Goal: Information Seeking & Learning: Learn about a topic

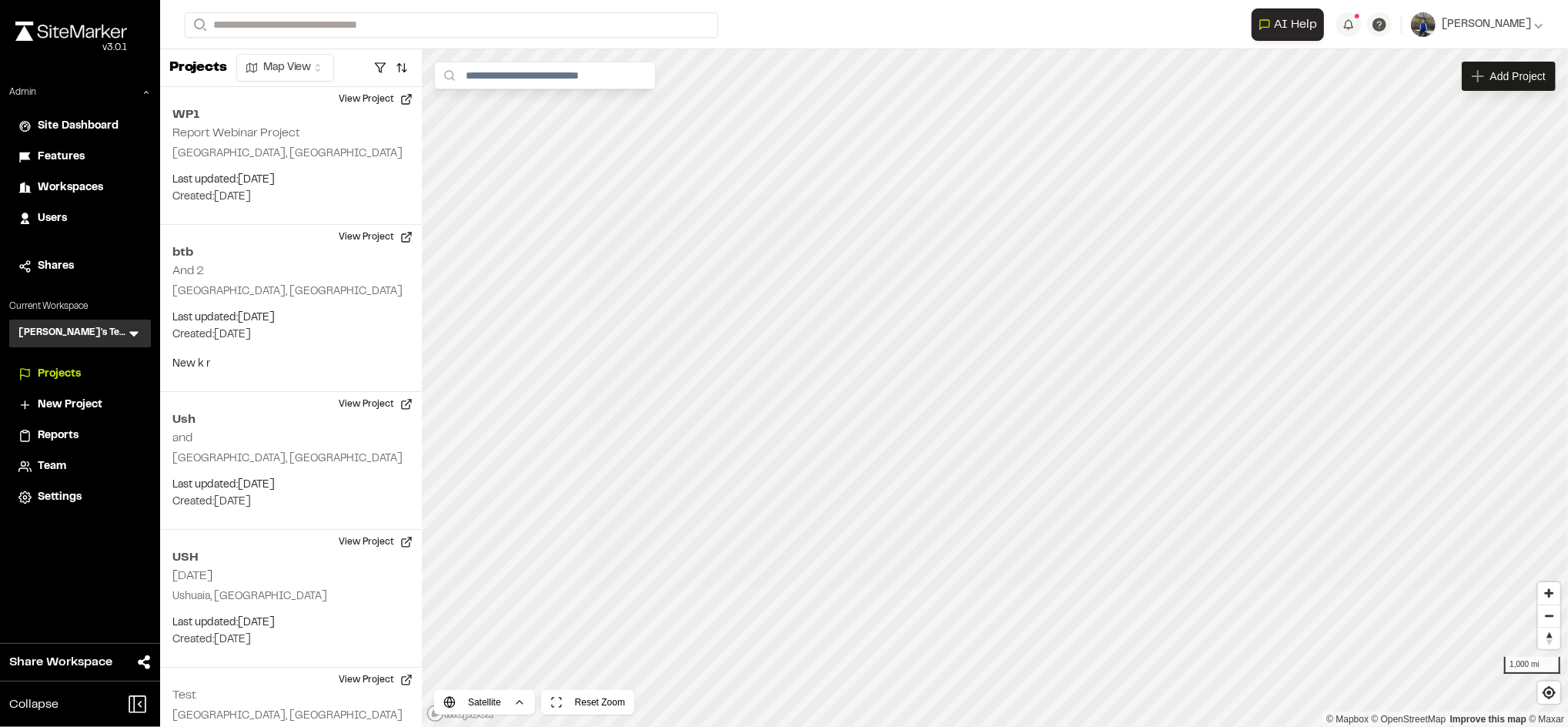
click at [86, 149] on div "Features" at bounding box center [90, 157] width 104 height 17
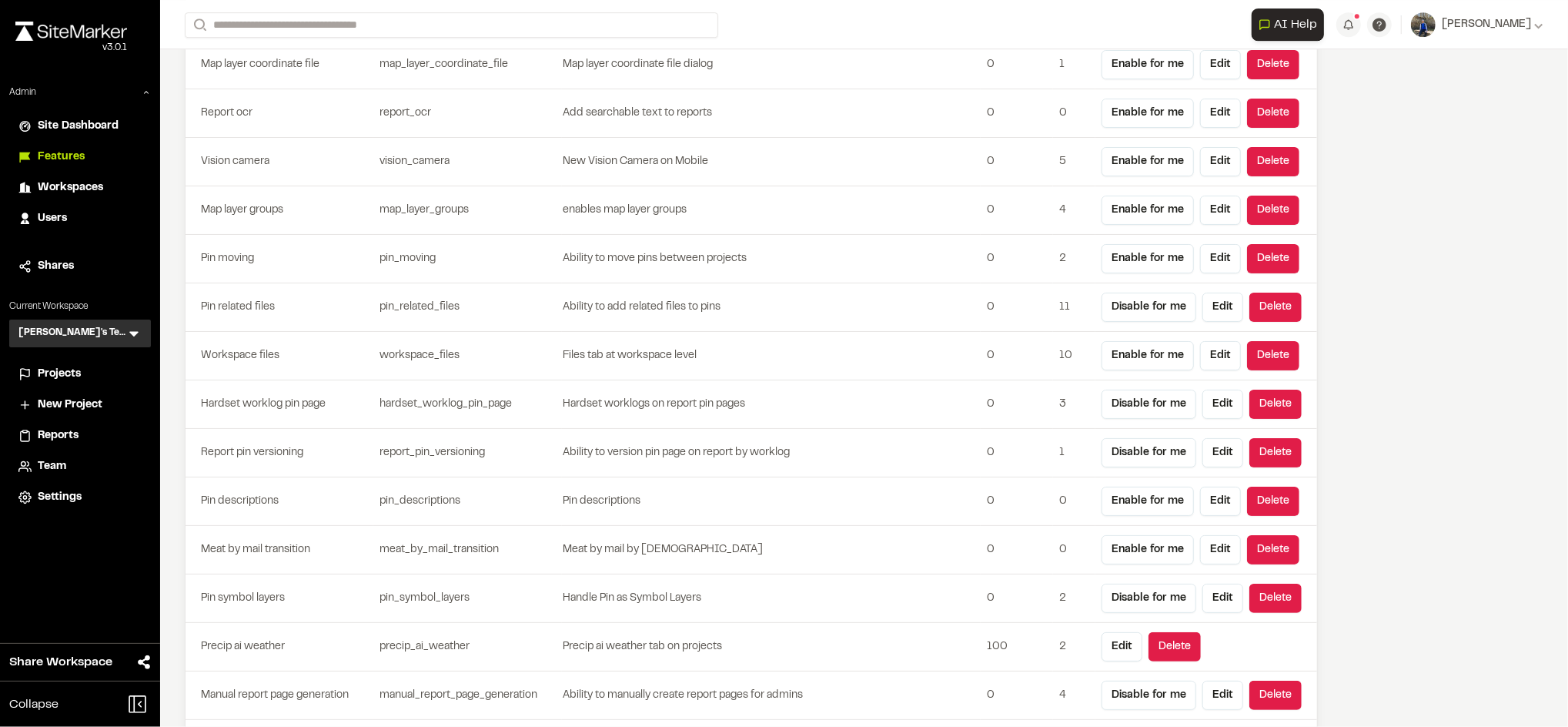
scroll to position [4155, 0]
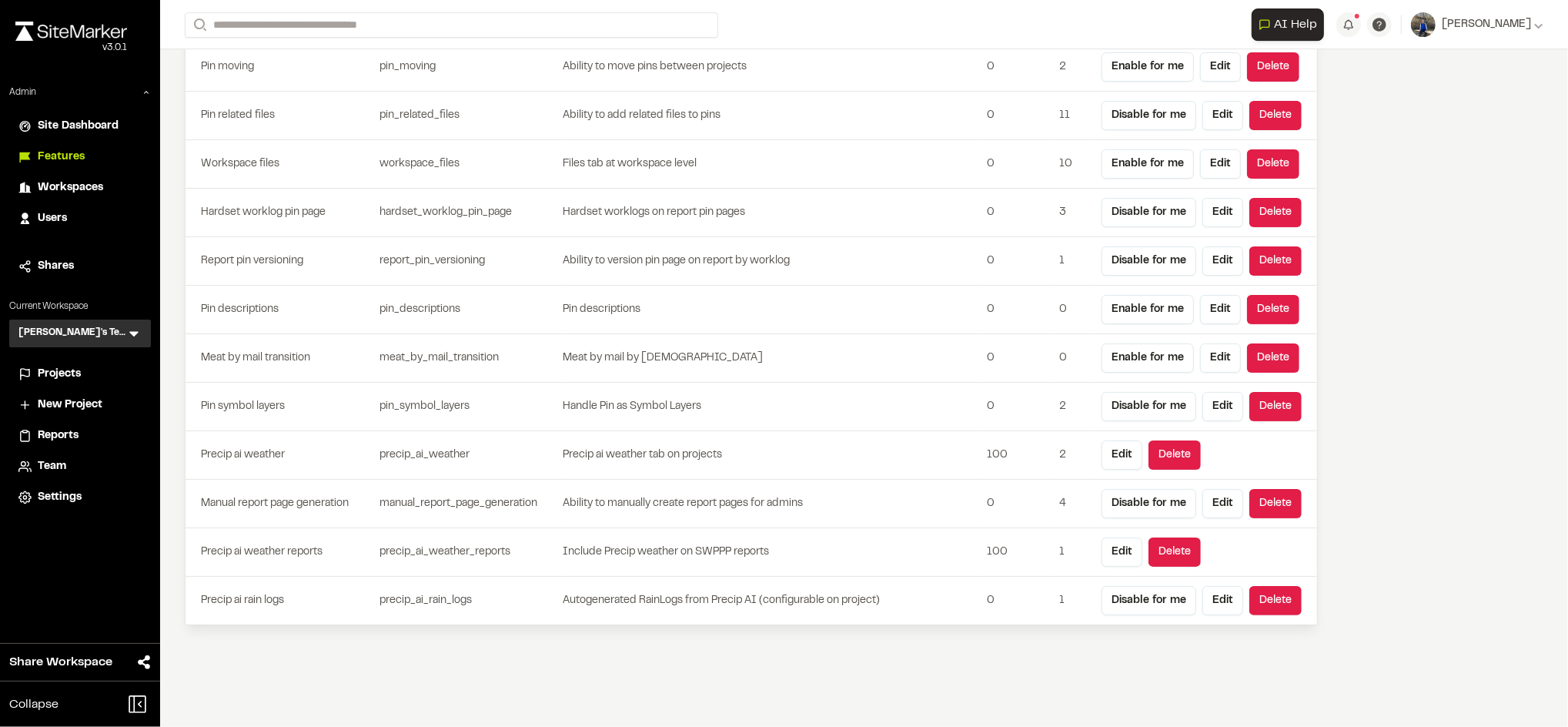
click at [88, 362] on li "Projects" at bounding box center [80, 374] width 142 height 29
click at [82, 366] on div "Projects" at bounding box center [90, 374] width 104 height 17
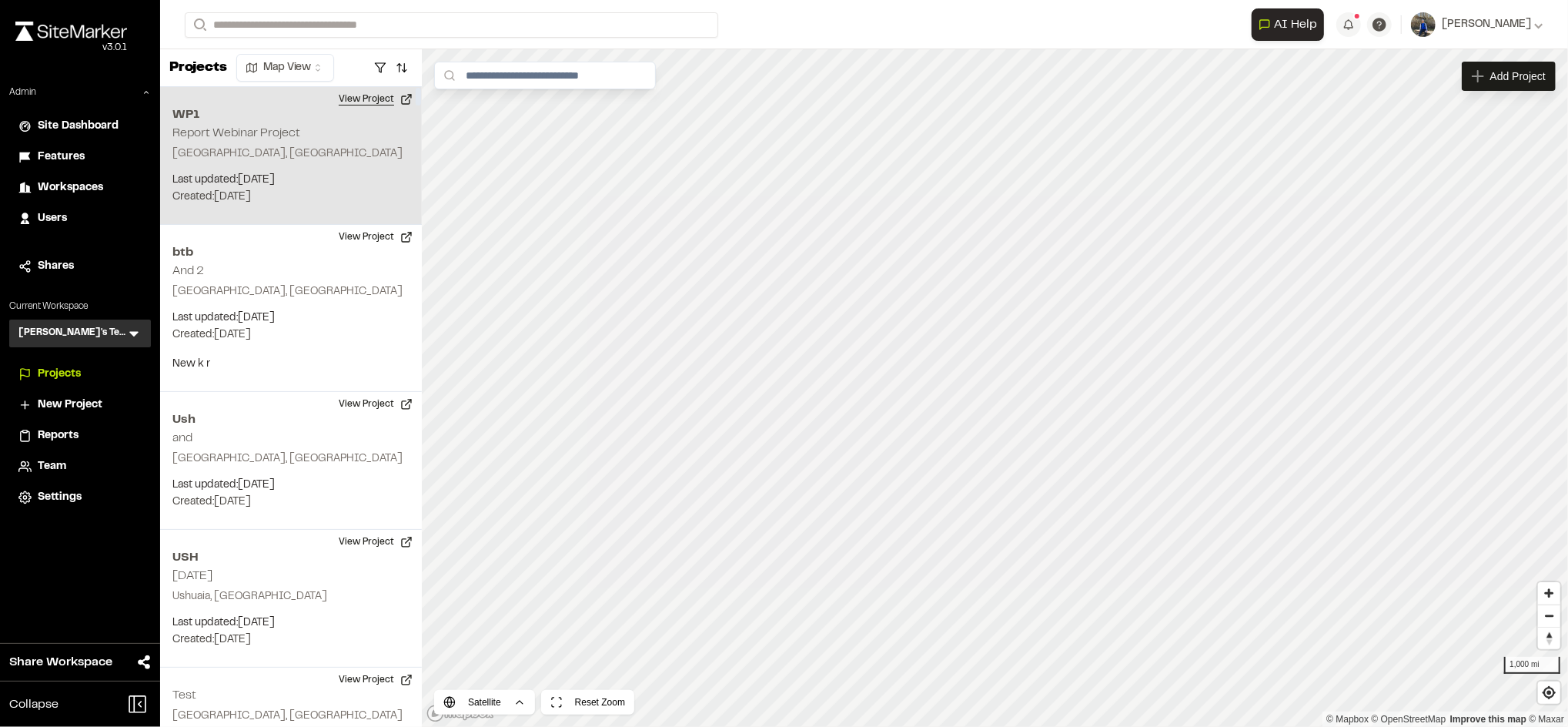
click at [360, 111] on button "View Project" at bounding box center [376, 99] width 92 height 25
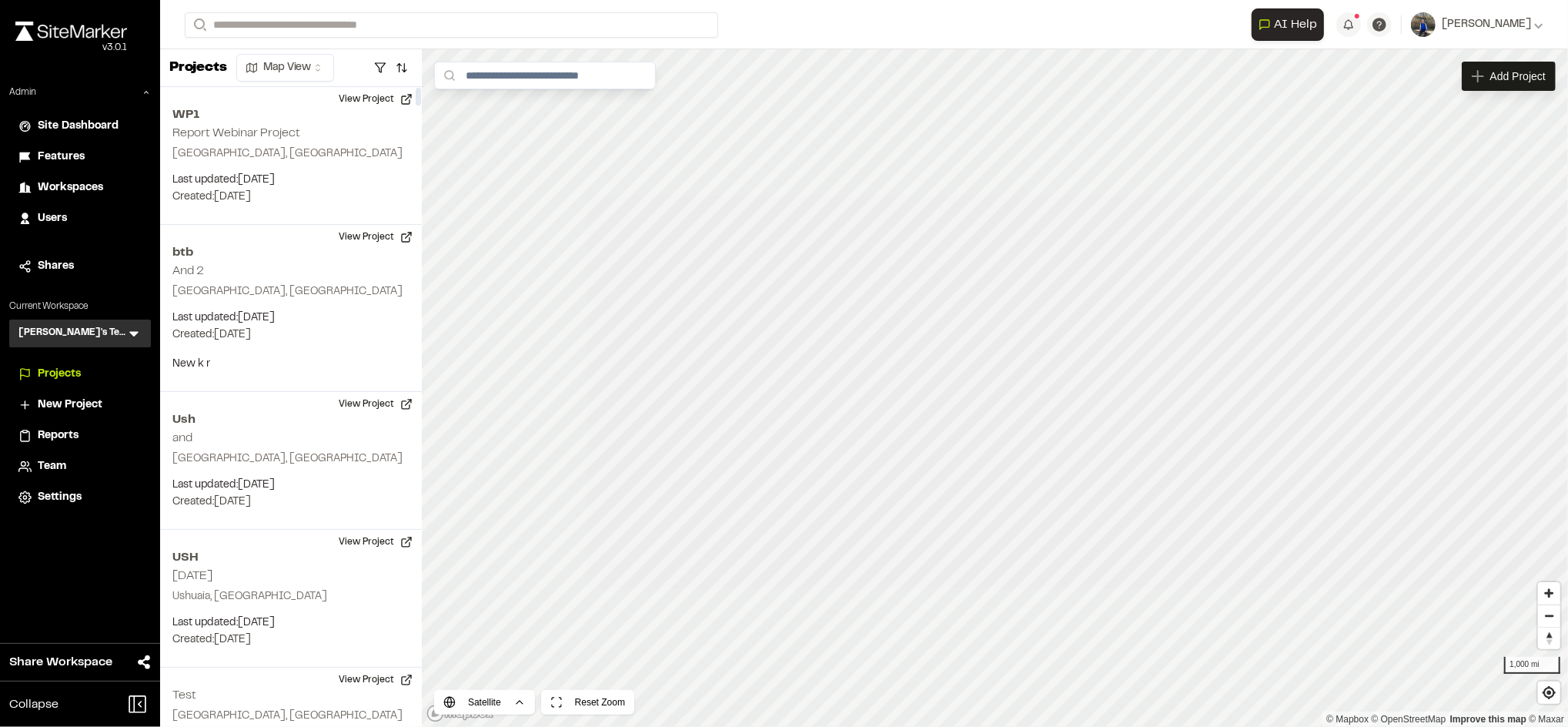
click at [91, 191] on span "Workspaces" at bounding box center [71, 187] width 66 height 17
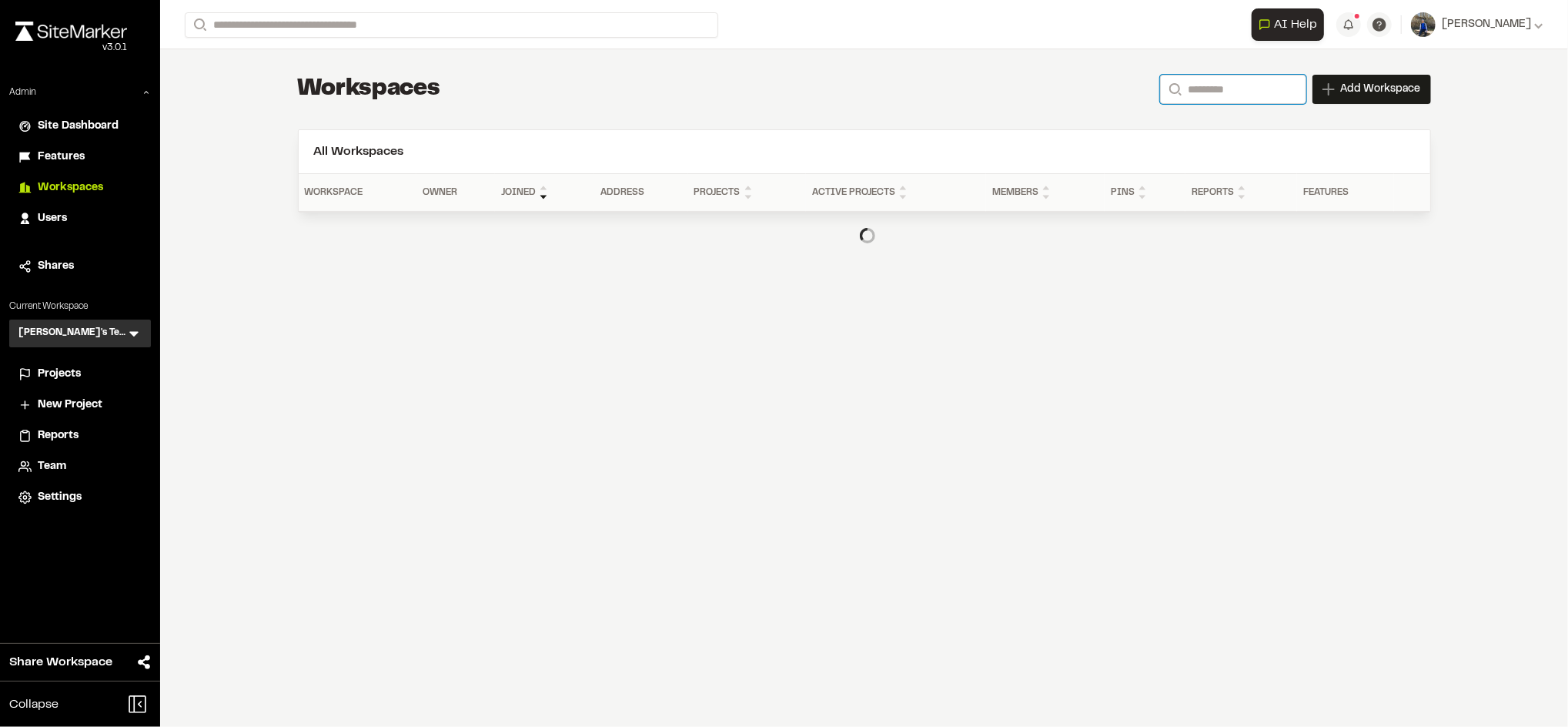
click at [1262, 100] on input "Search" at bounding box center [1233, 89] width 146 height 29
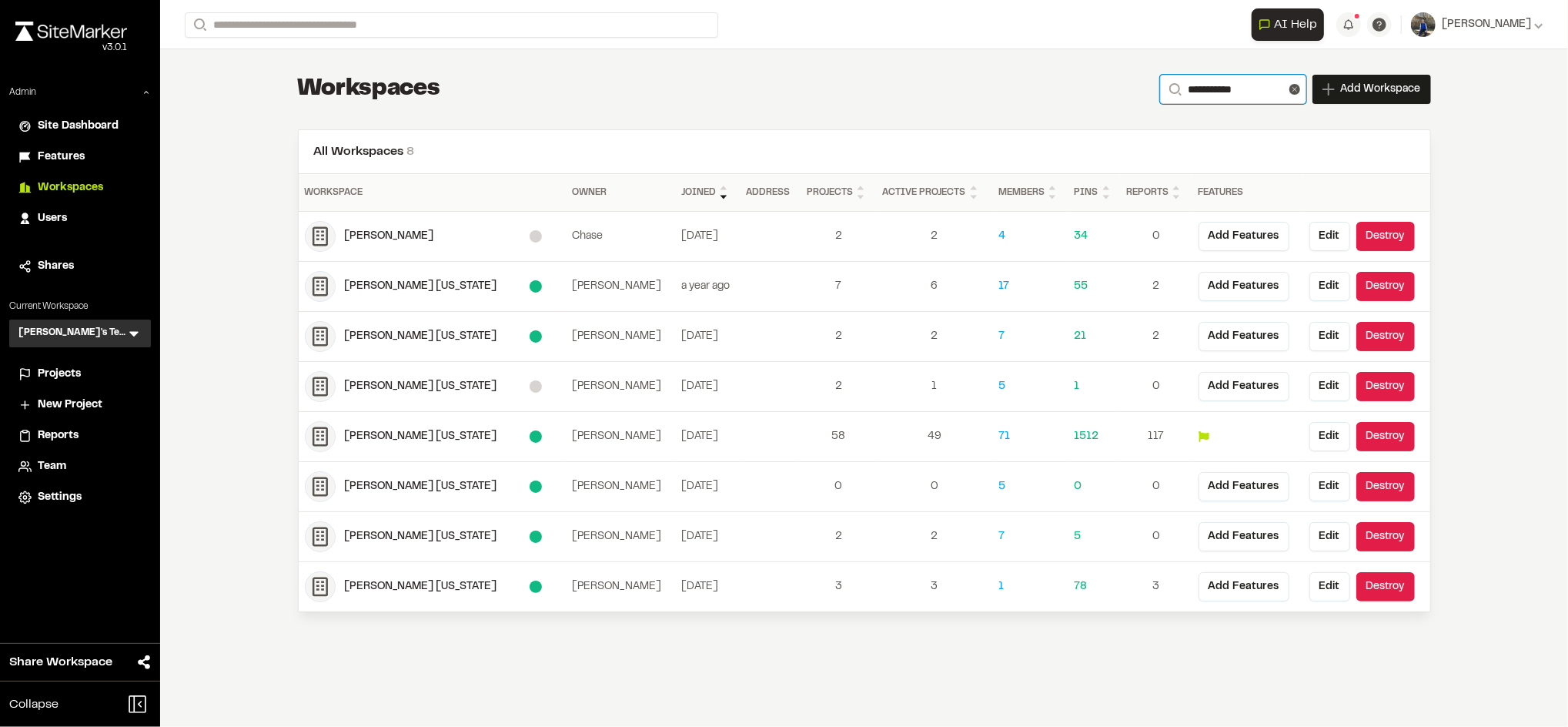
type input "**********"
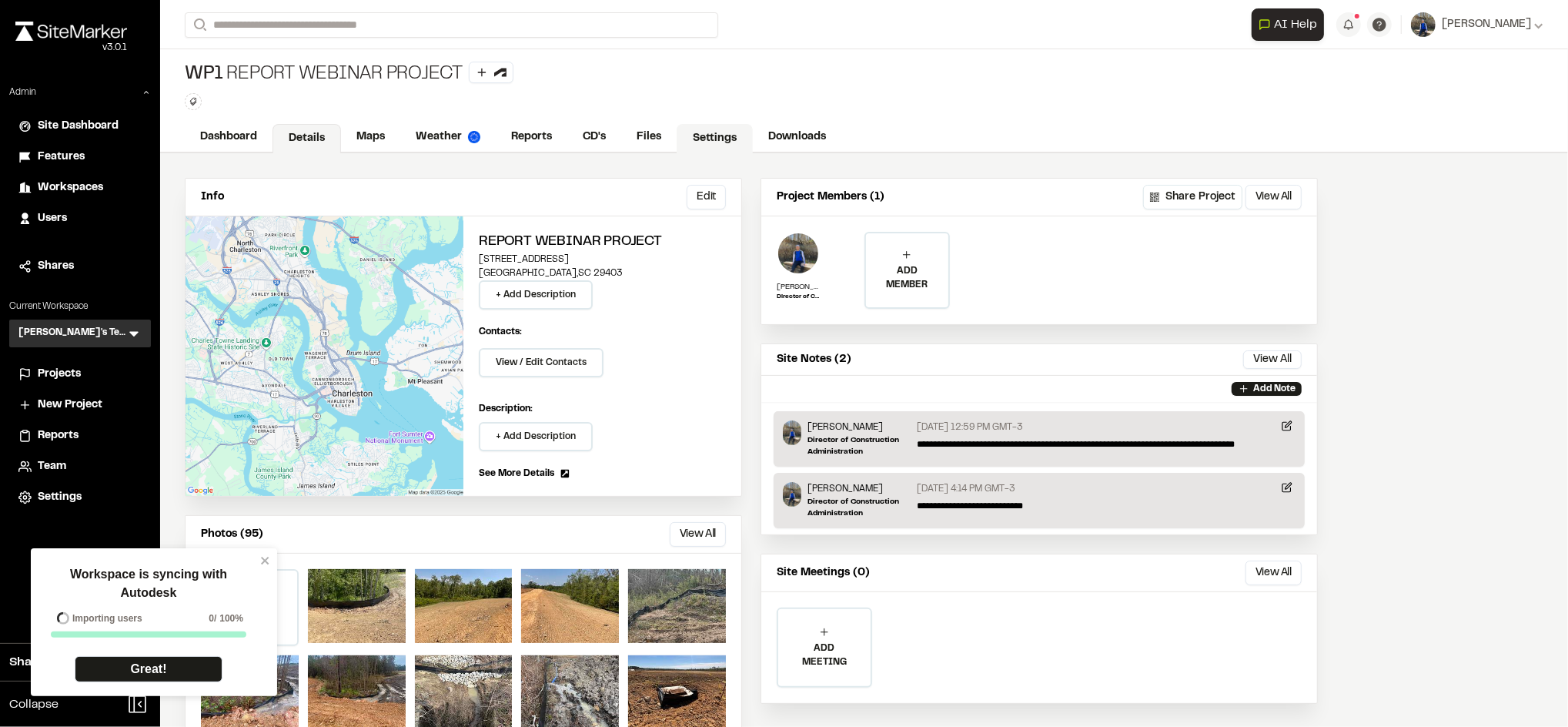
click at [741, 137] on link "Settings" at bounding box center [714, 138] width 76 height 29
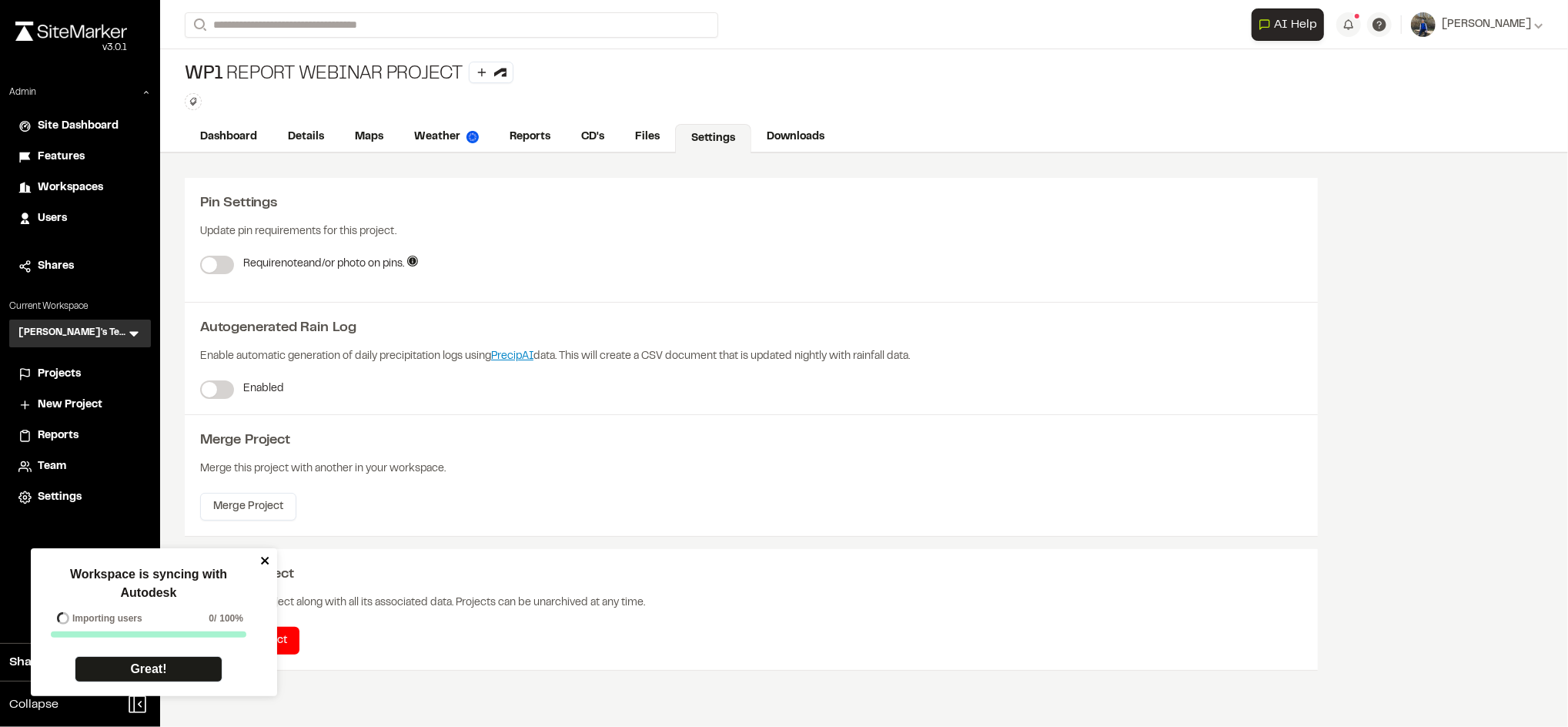
click at [267, 565] on icon "close" at bounding box center [266, 560] width 11 height 12
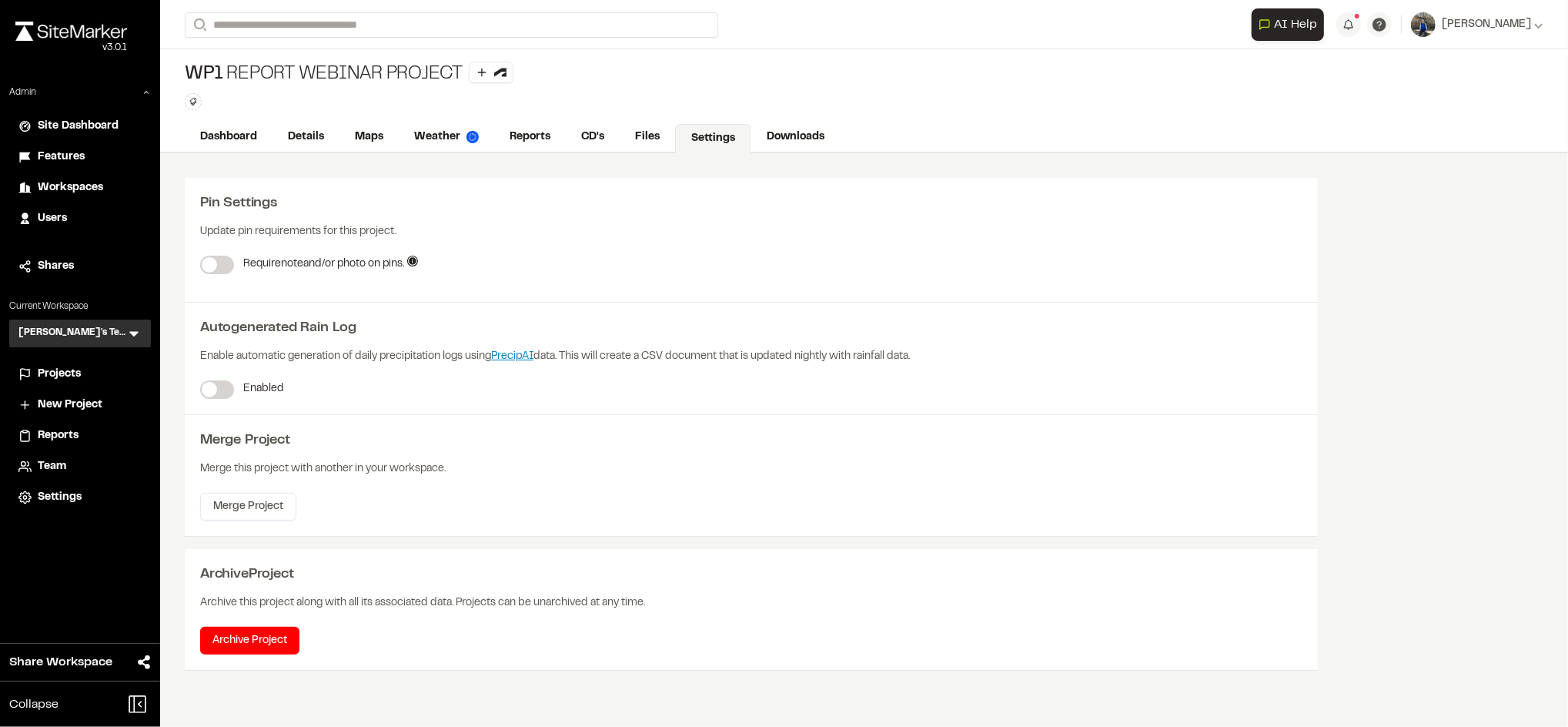
click at [217, 390] on label at bounding box center [217, 389] width 34 height 19
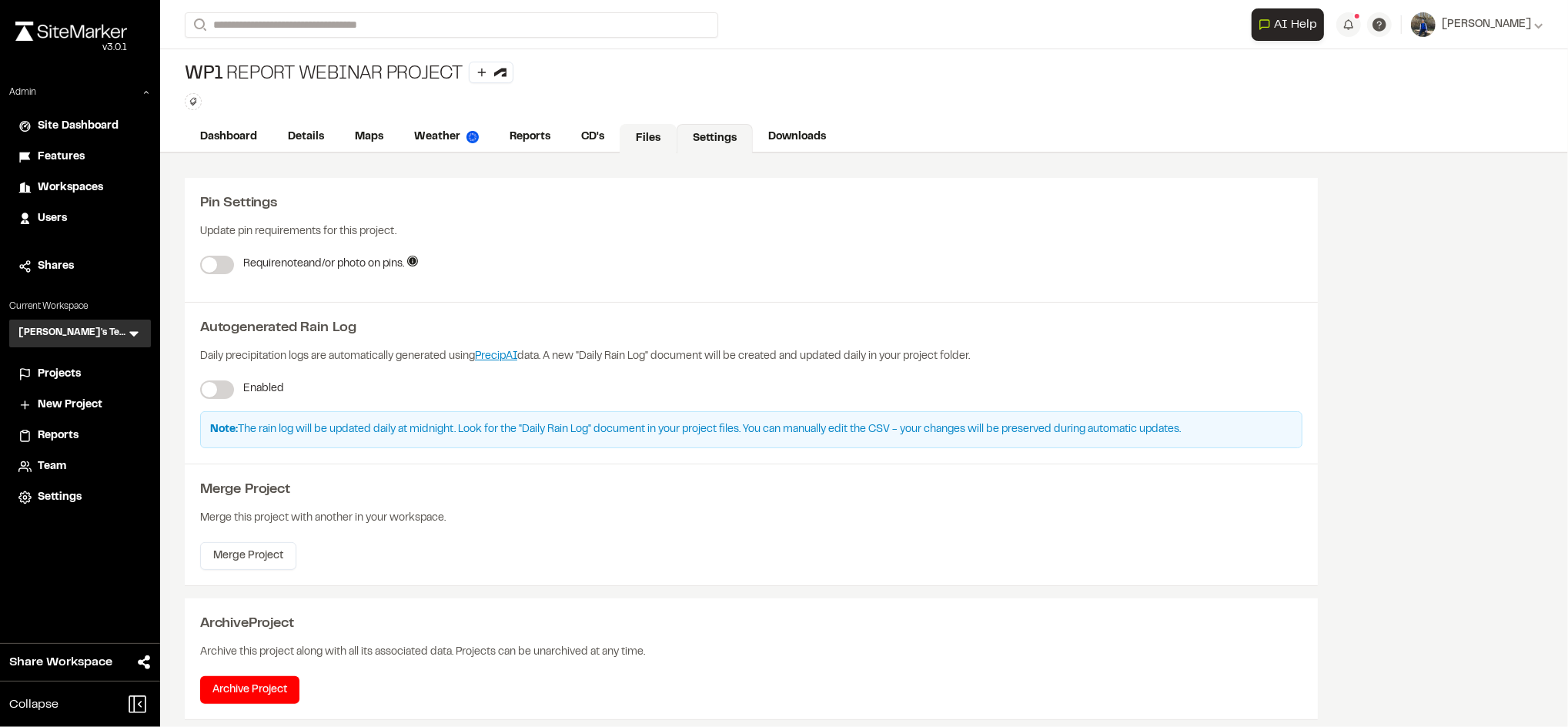
click at [645, 137] on link "Files" at bounding box center [648, 138] width 57 height 29
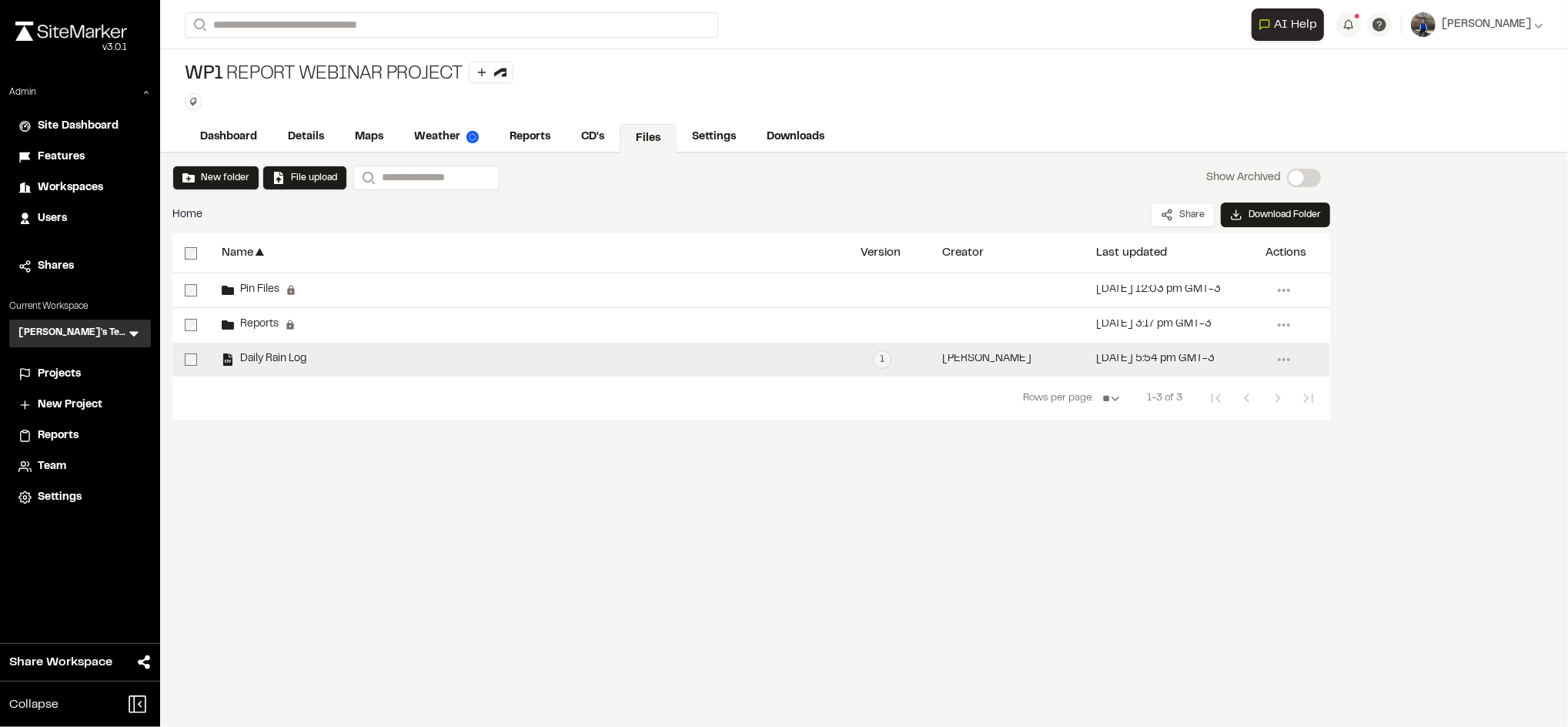
click at [285, 366] on div "Daily Rain Log" at bounding box center [528, 359] width 639 height 34
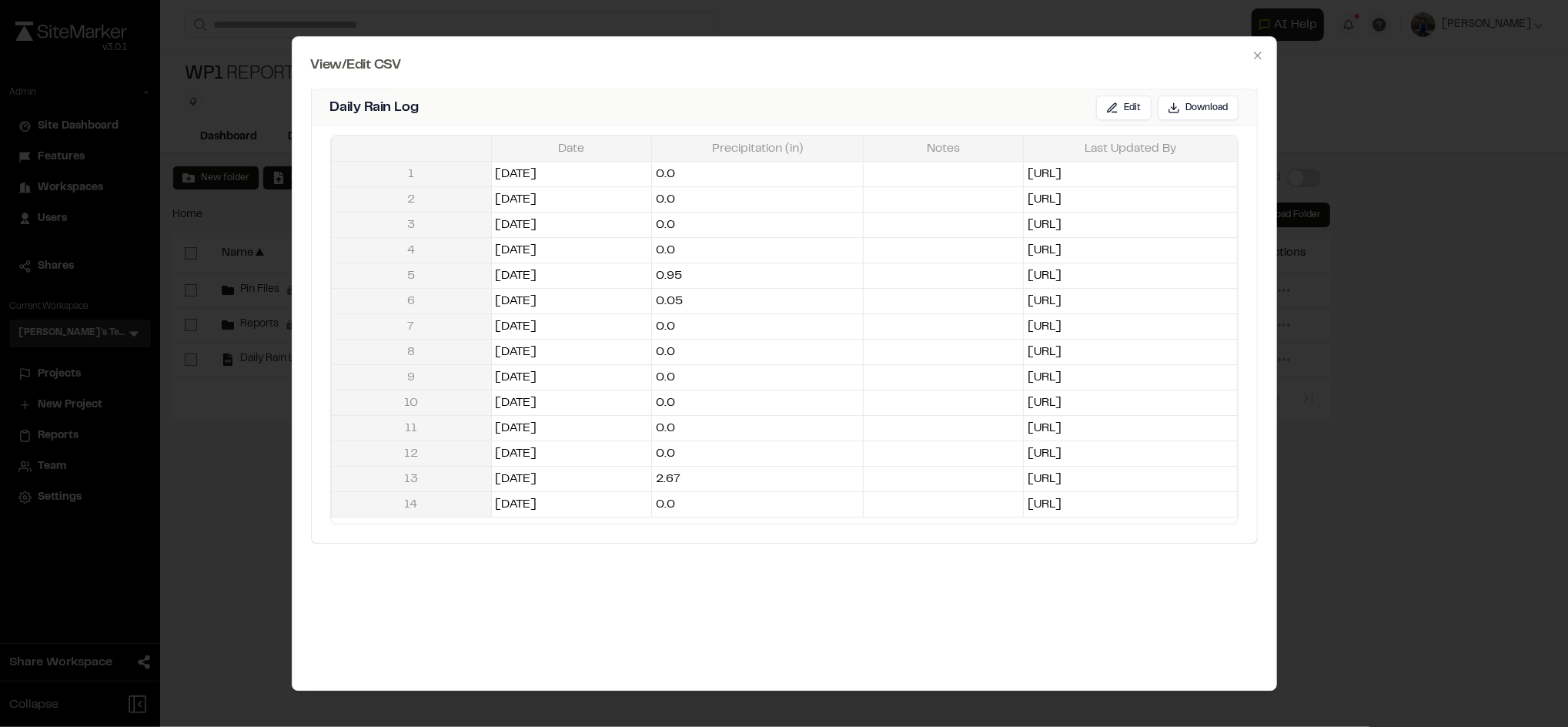
click at [1254, 62] on h2 "View/Edit CSV" at bounding box center [784, 66] width 947 height 20
click at [947, 32] on div at bounding box center [784, 364] width 1568 height 727
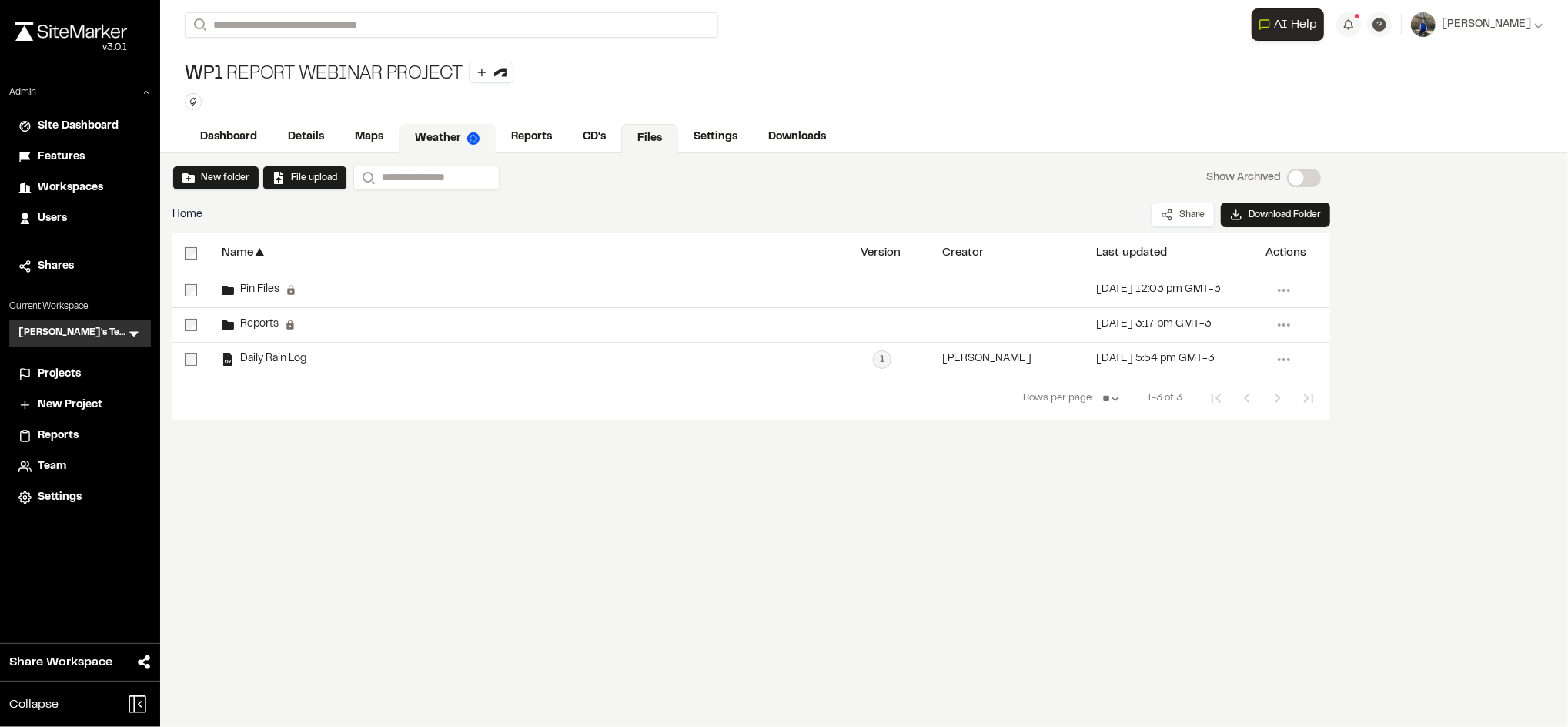
click at [410, 129] on link "Weather" at bounding box center [447, 138] width 97 height 29
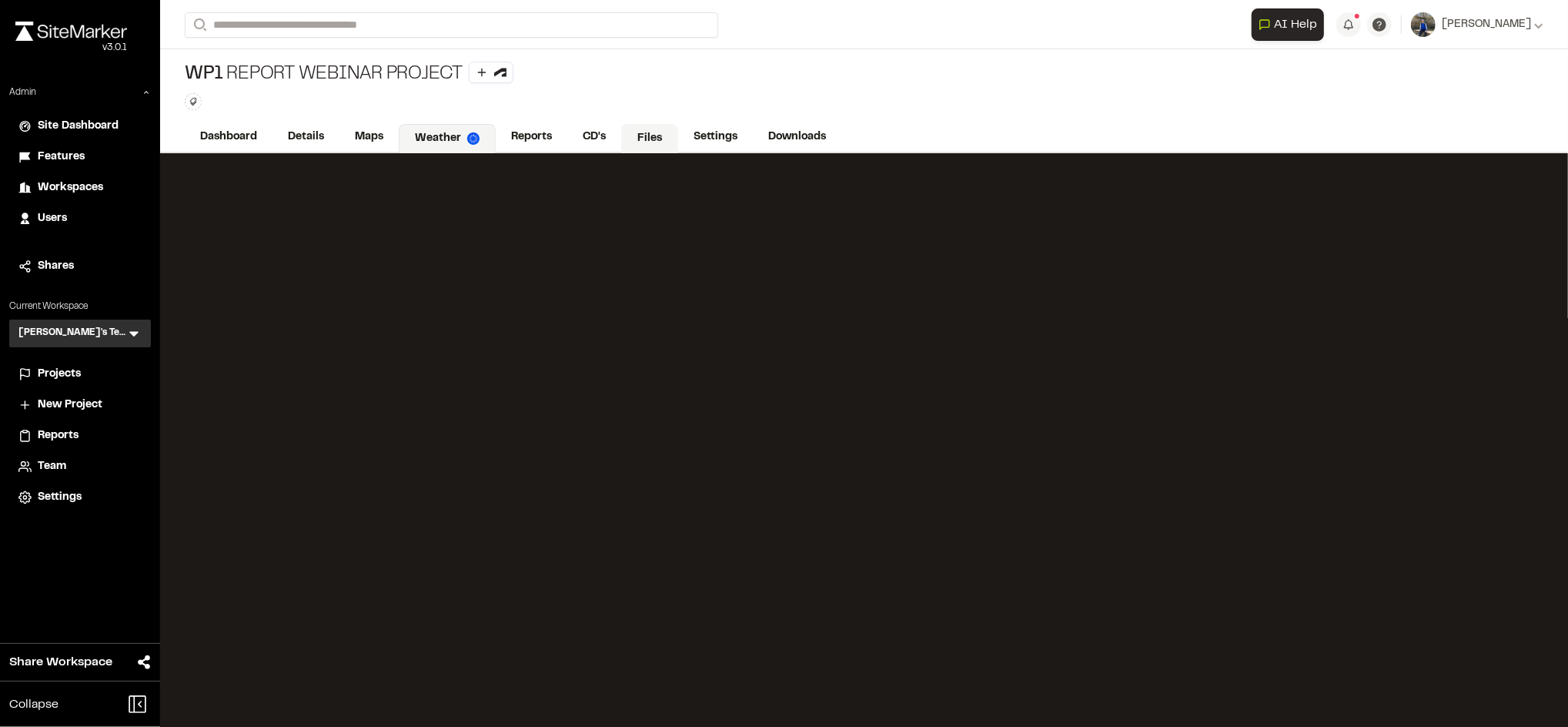
click at [634, 141] on link "Files" at bounding box center [650, 138] width 57 height 29
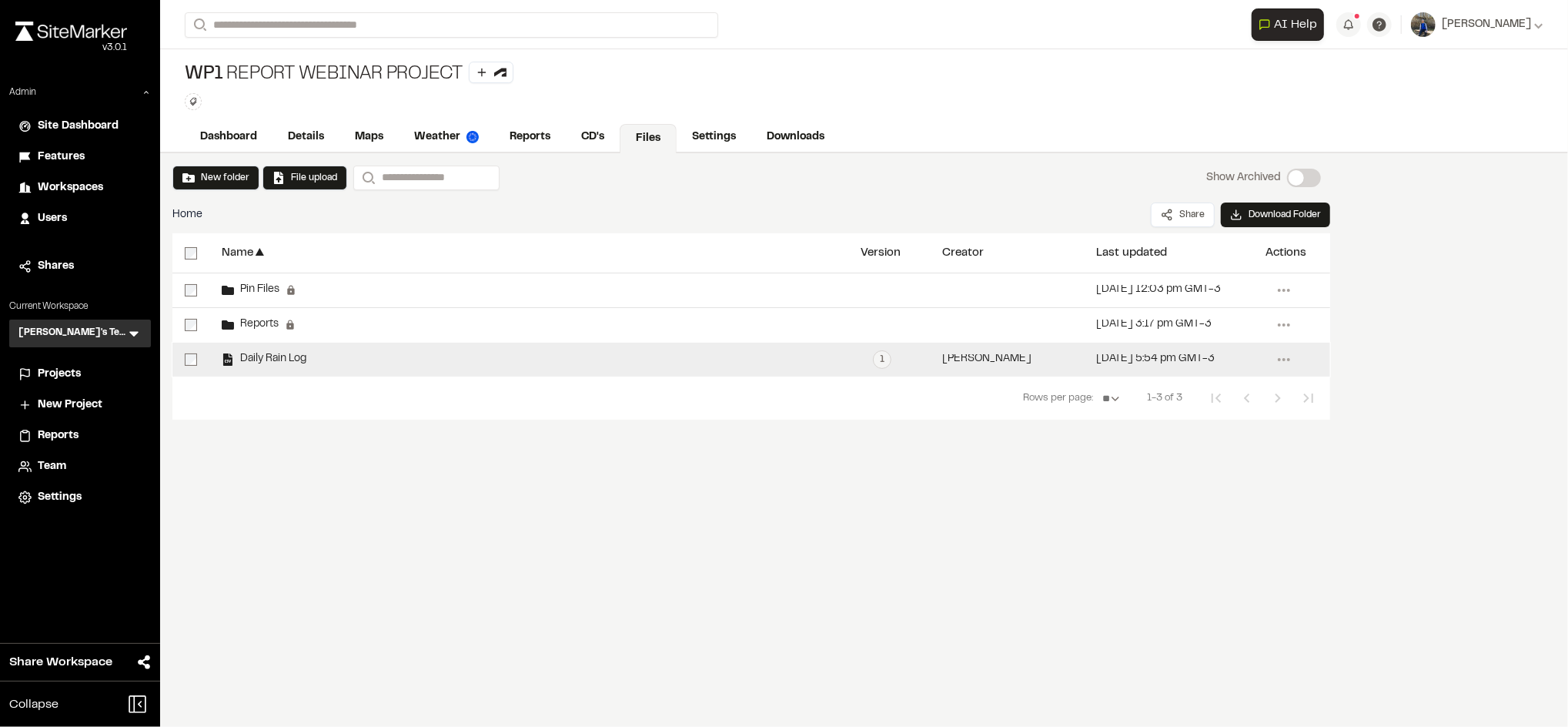
click at [312, 356] on div "Daily Rain Log" at bounding box center [528, 359] width 639 height 34
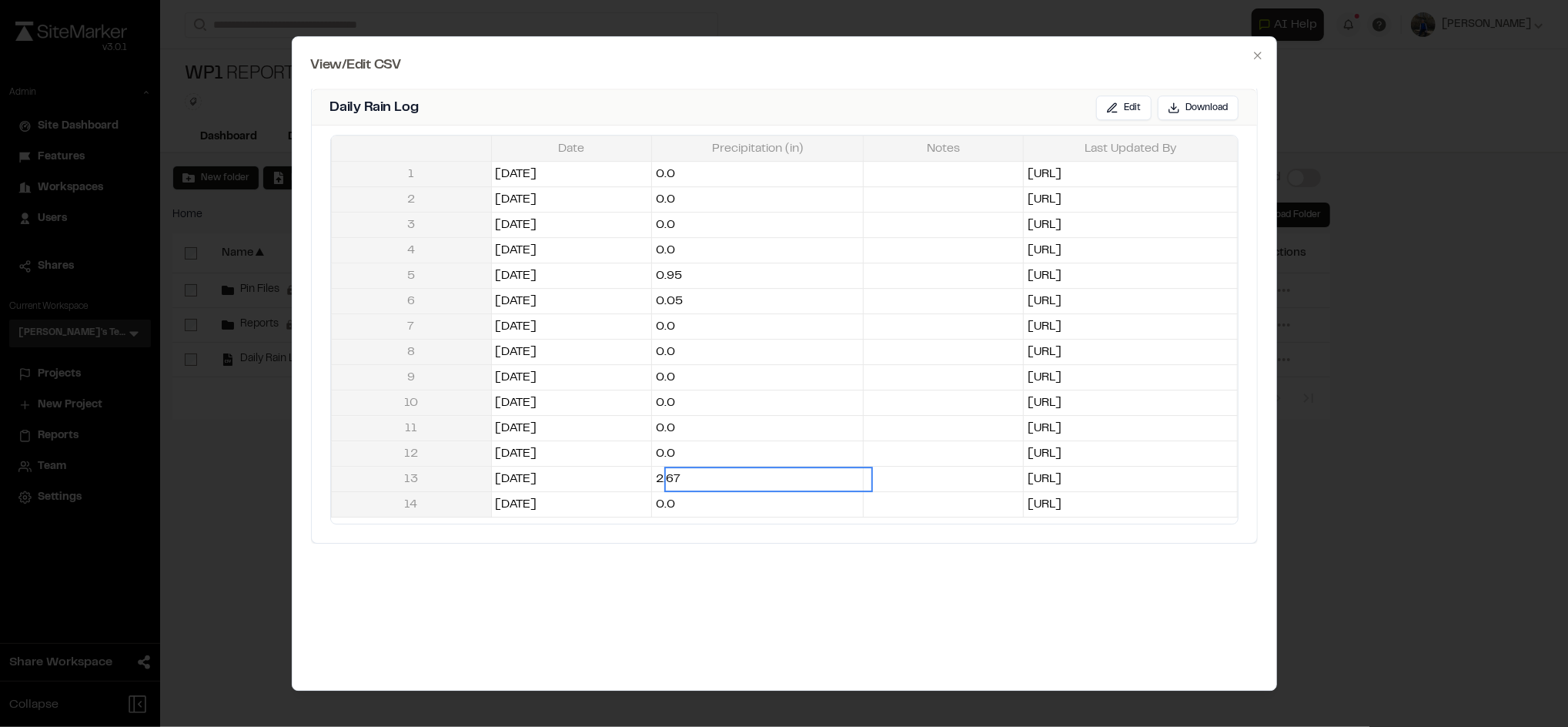
click at [739, 479] on div "Date Precipitation (in) Notes Last Updated By 1 2025-08-26 0.0 Precip.ai 2 2025…" at bounding box center [784, 326] width 907 height 382
click at [1255, 53] on icon "button" at bounding box center [1258, 55] width 7 height 7
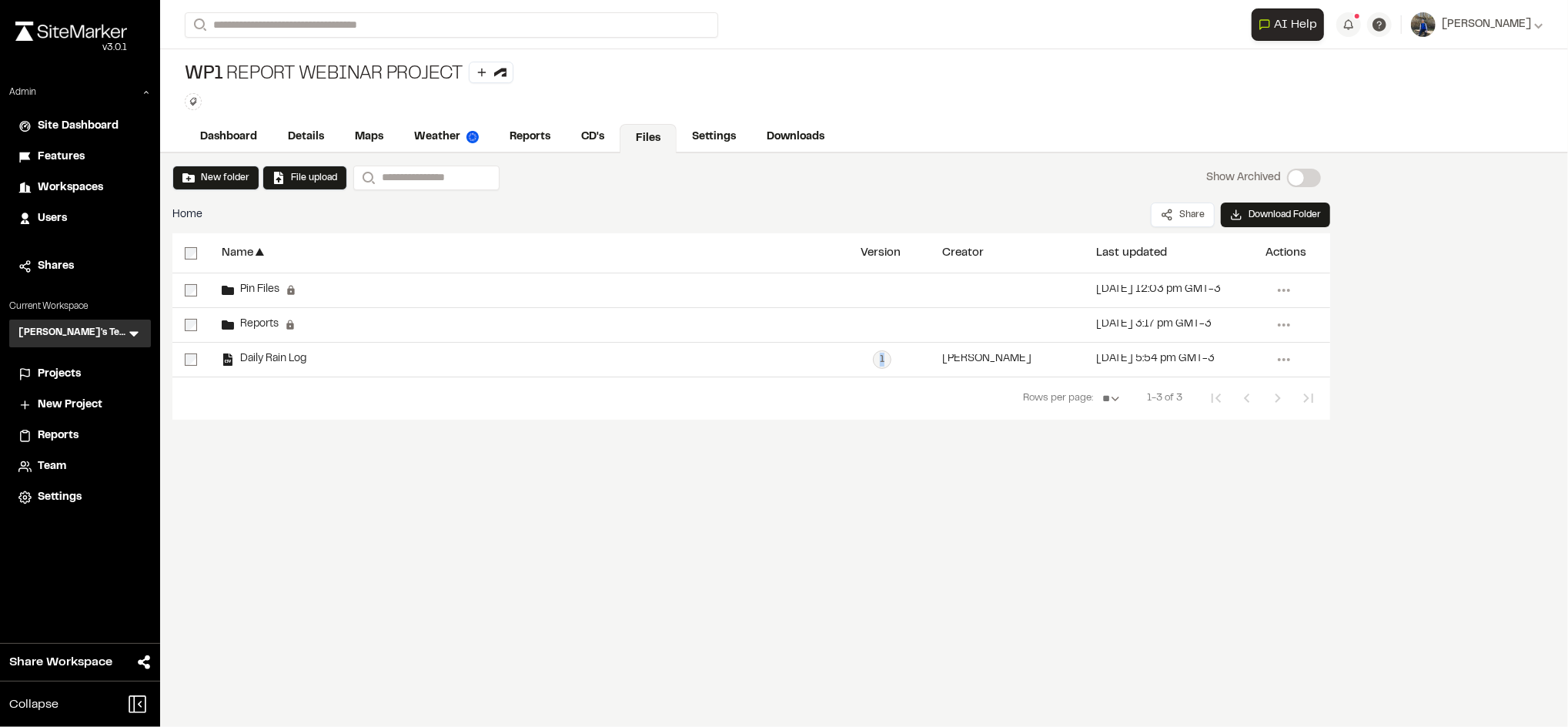
click at [56, 379] on span "Projects" at bounding box center [59, 374] width 43 height 17
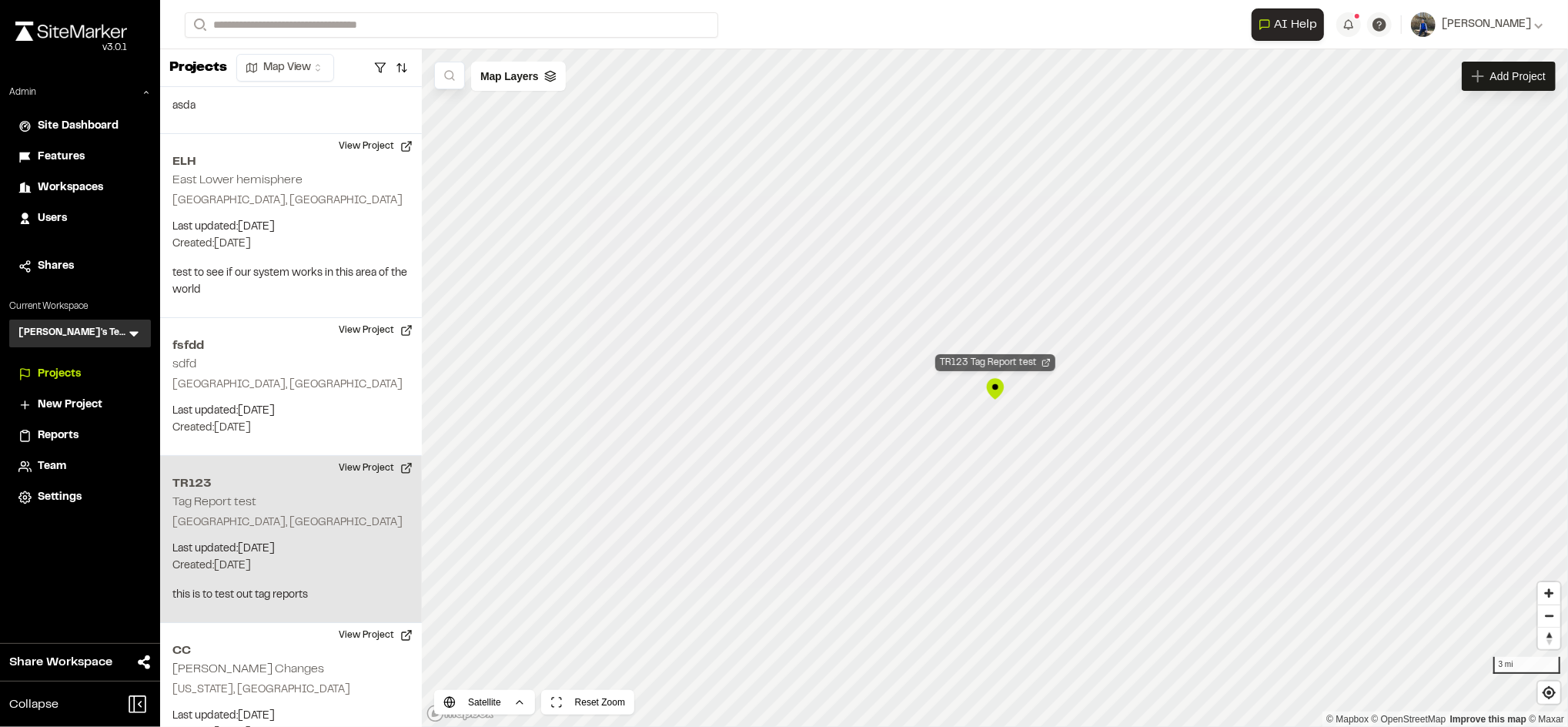
scroll to position [18492, 0]
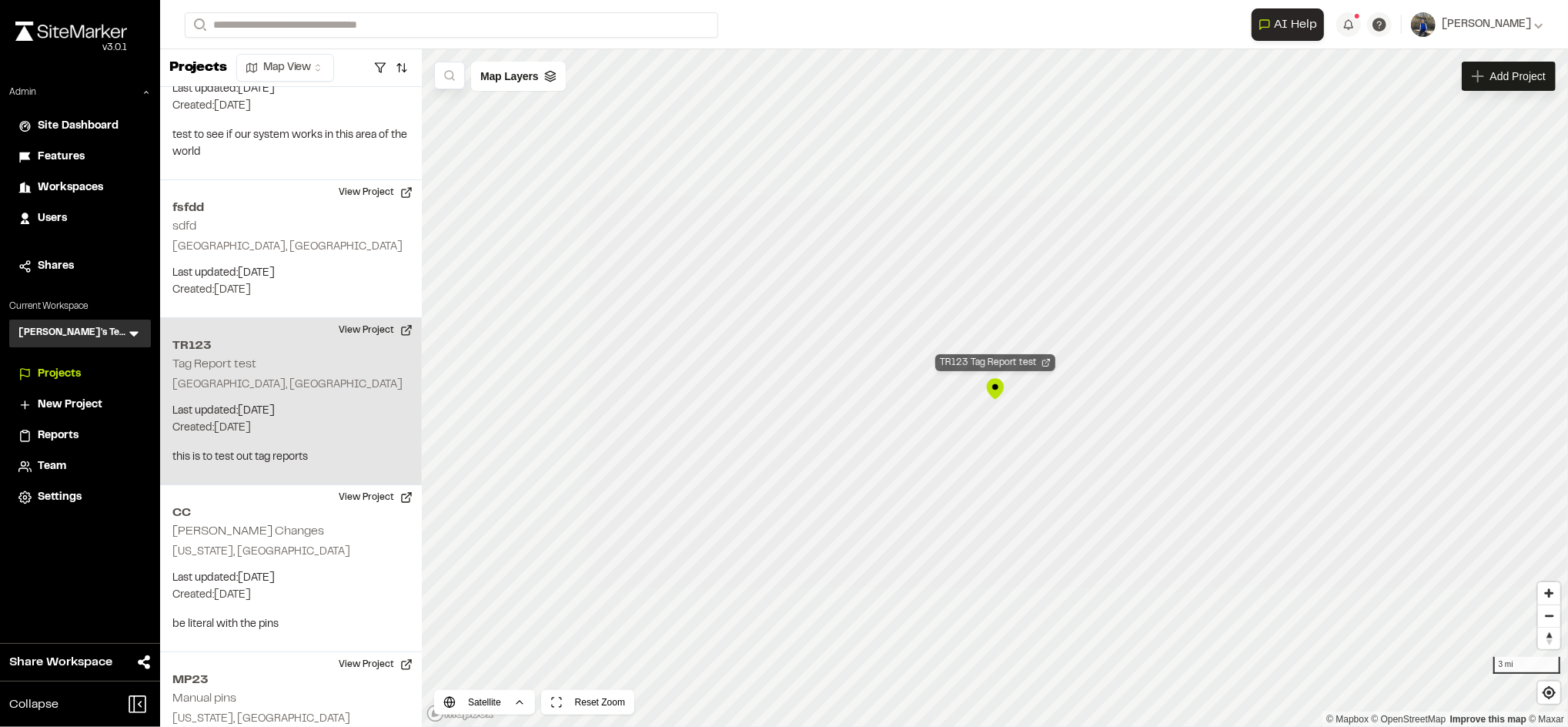
click at [1000, 355] on div "TR123 Tag Report test" at bounding box center [995, 362] width 120 height 17
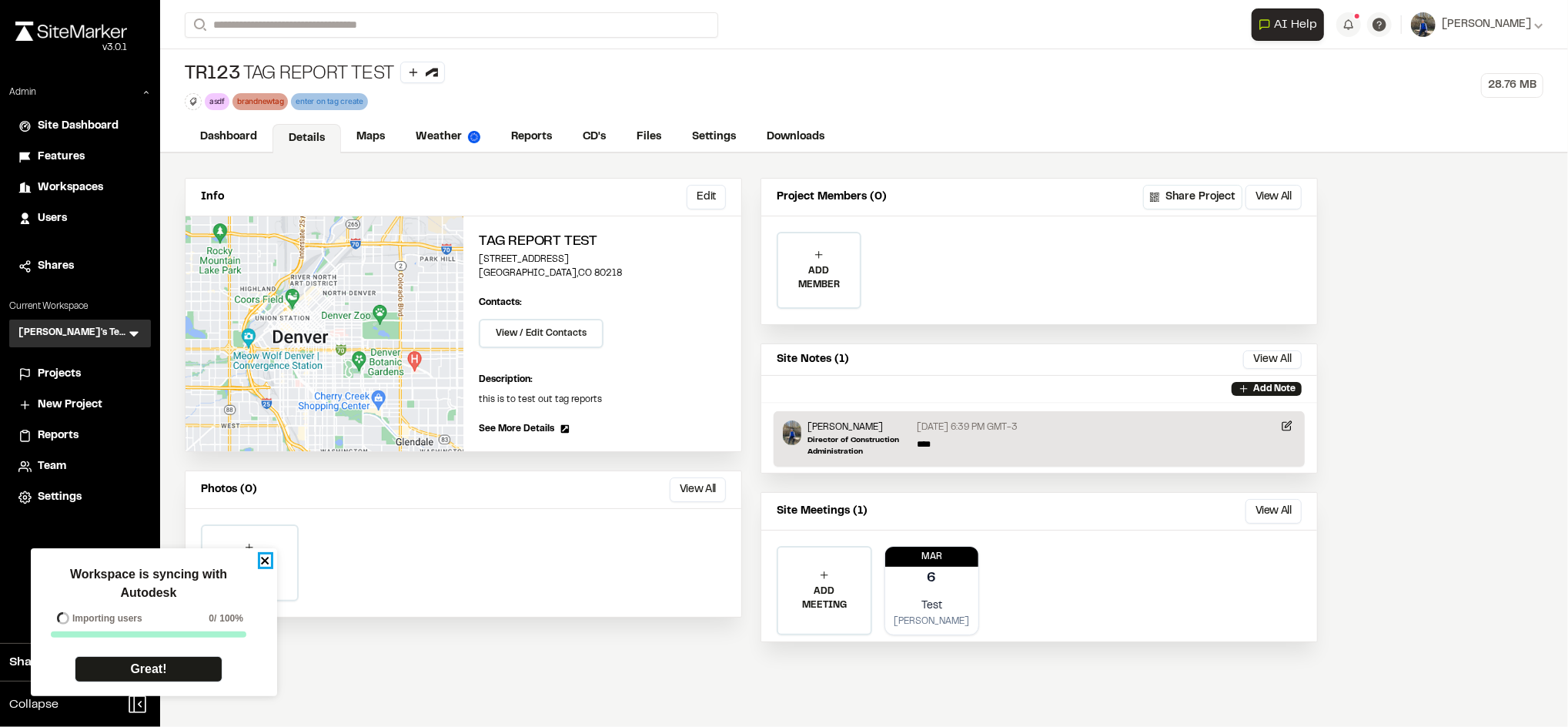
click at [269, 564] on icon "close" at bounding box center [266, 560] width 11 height 12
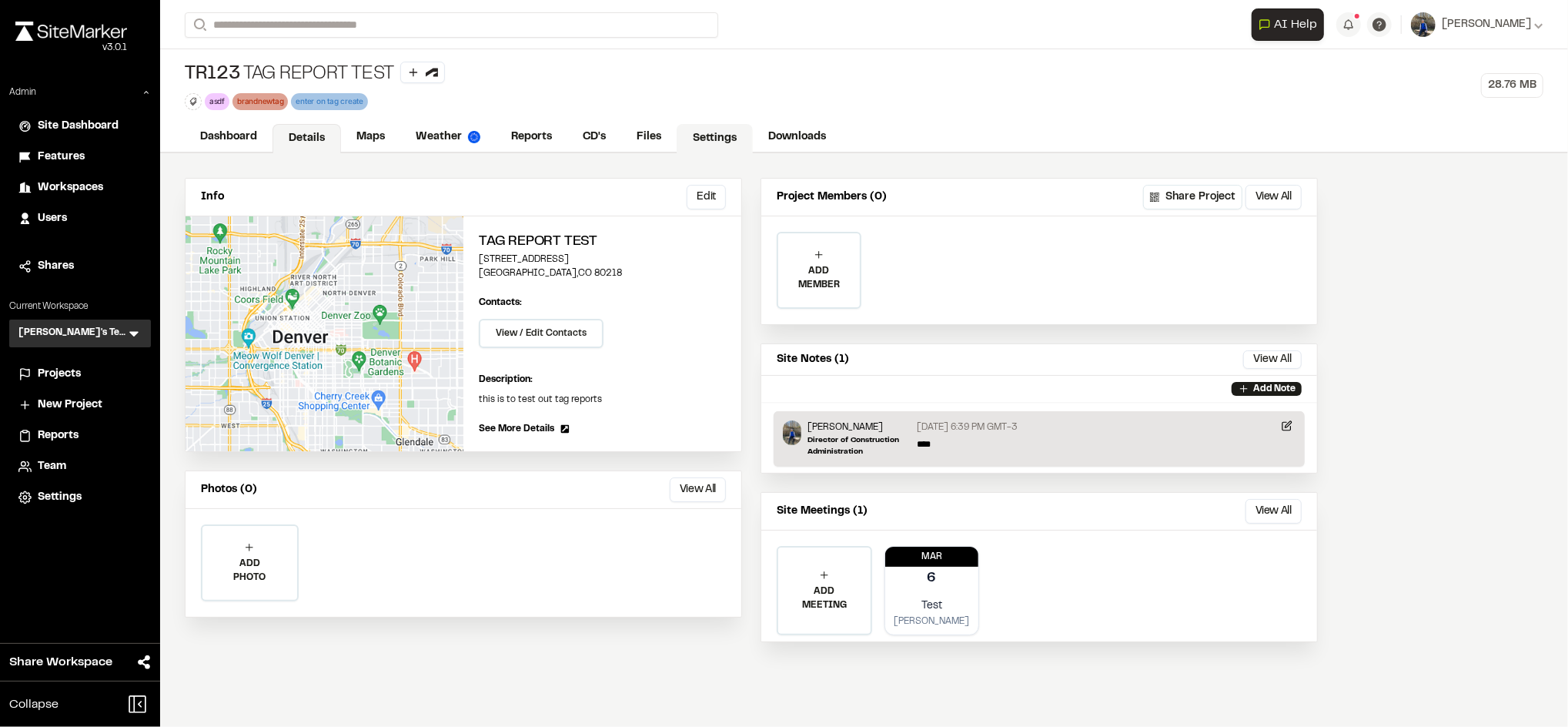
click at [729, 131] on link "Settings" at bounding box center [714, 138] width 76 height 29
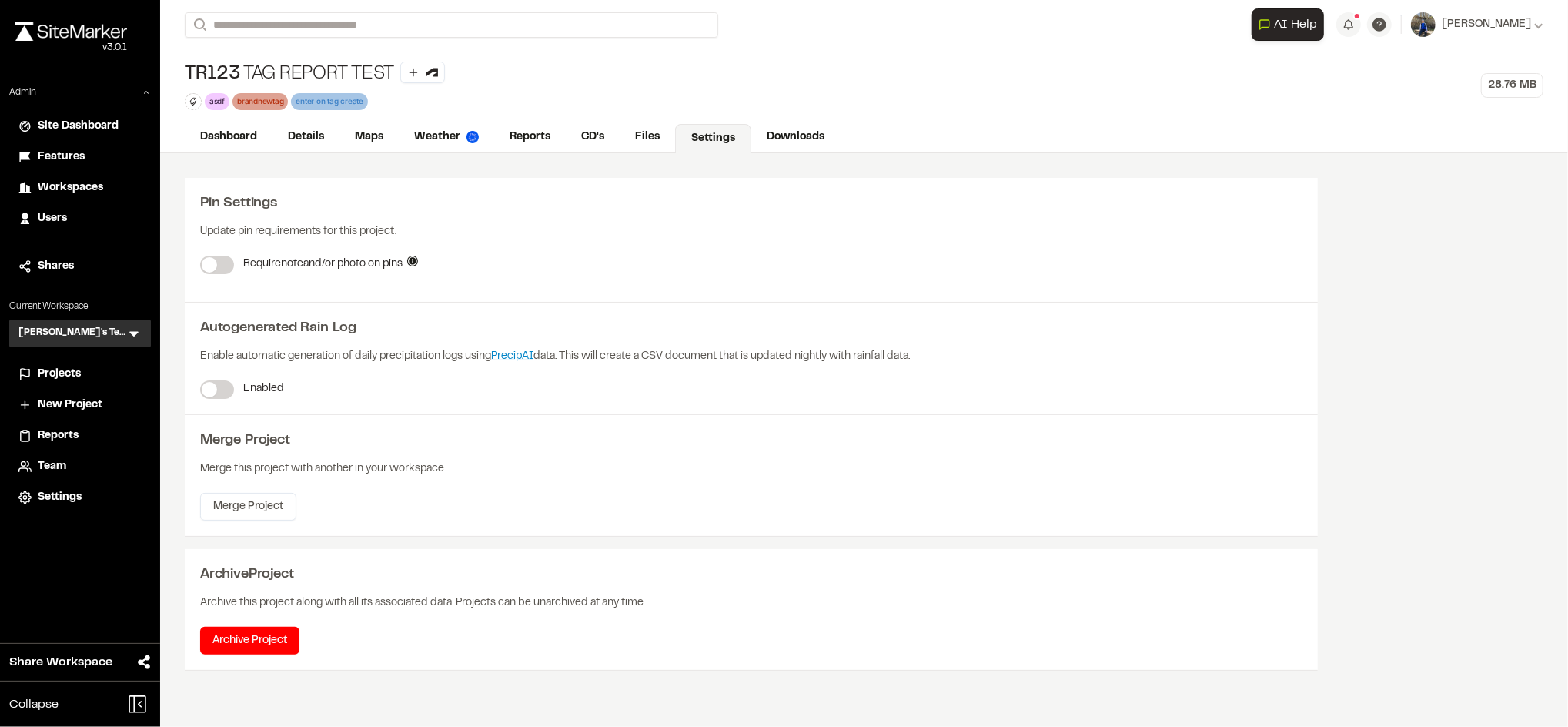
click at [215, 398] on label at bounding box center [217, 389] width 34 height 19
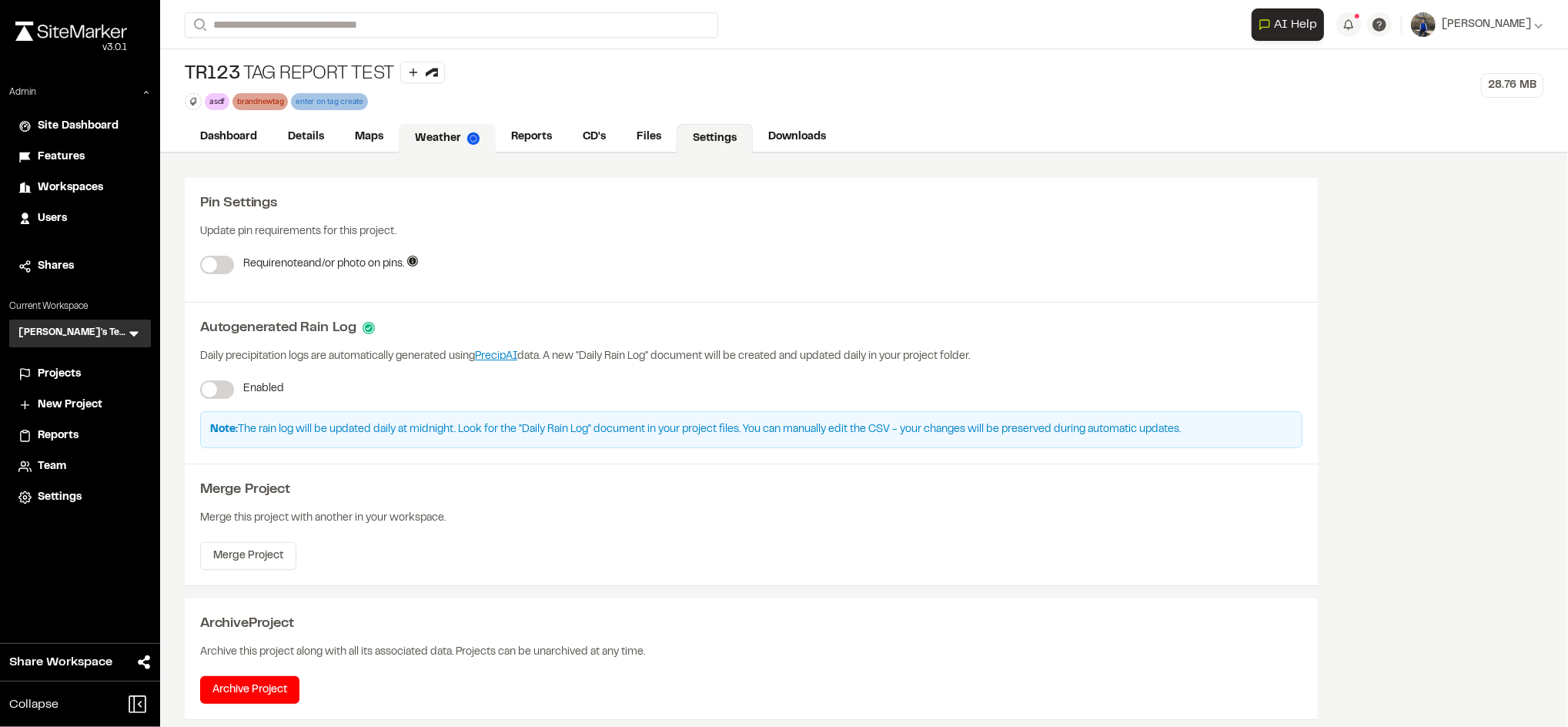
click at [468, 129] on link "Weather" at bounding box center [447, 138] width 97 height 29
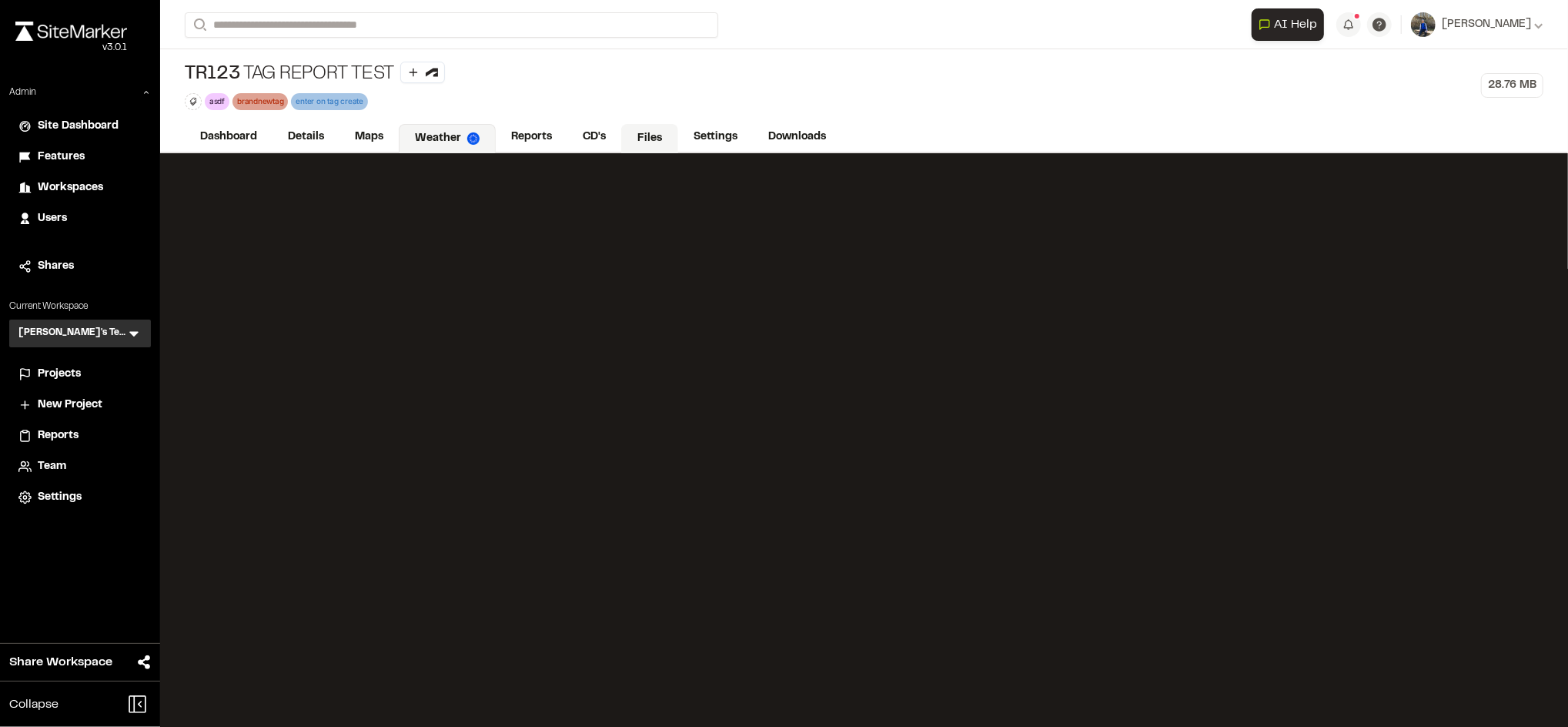
click at [642, 137] on link "Files" at bounding box center [650, 138] width 57 height 29
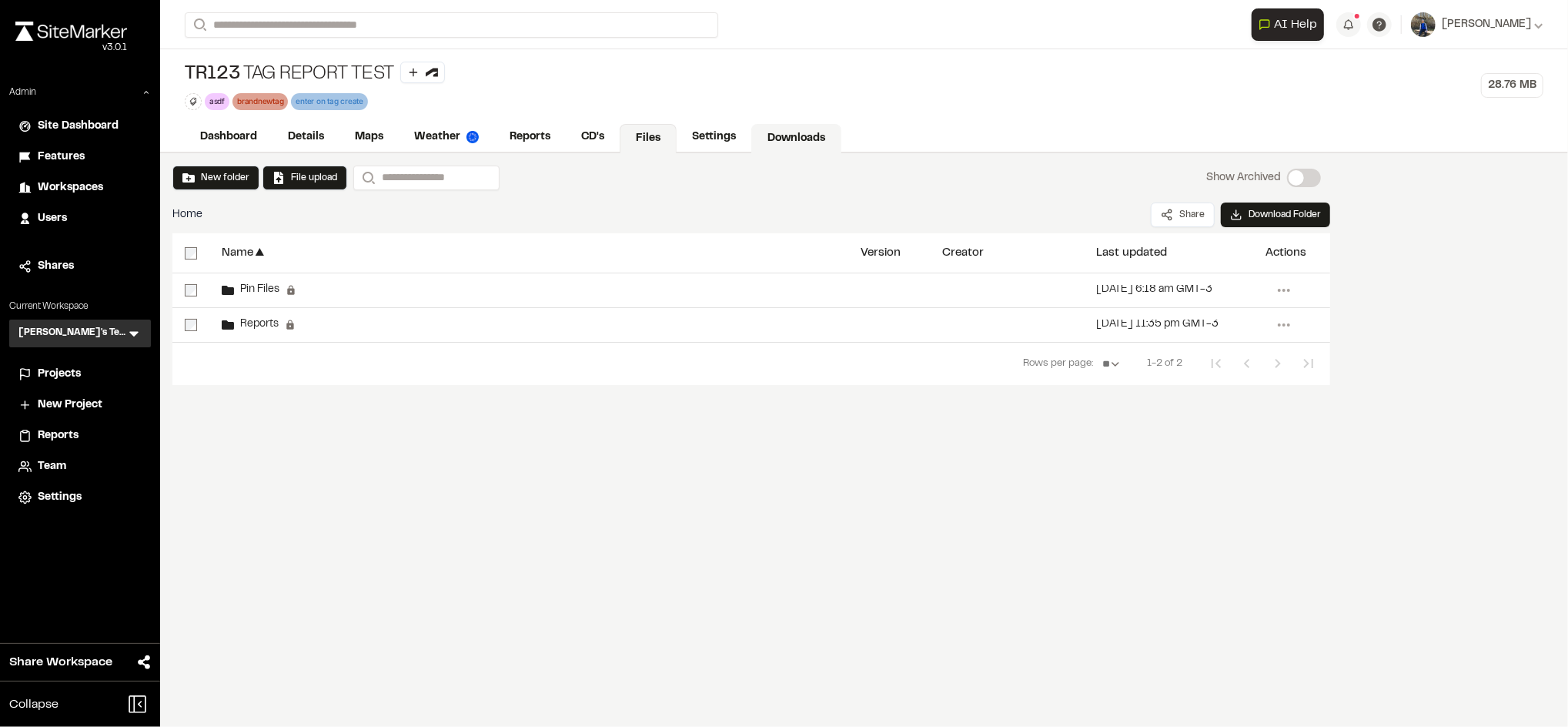
click at [788, 133] on link "Downloads" at bounding box center [797, 138] width 90 height 29
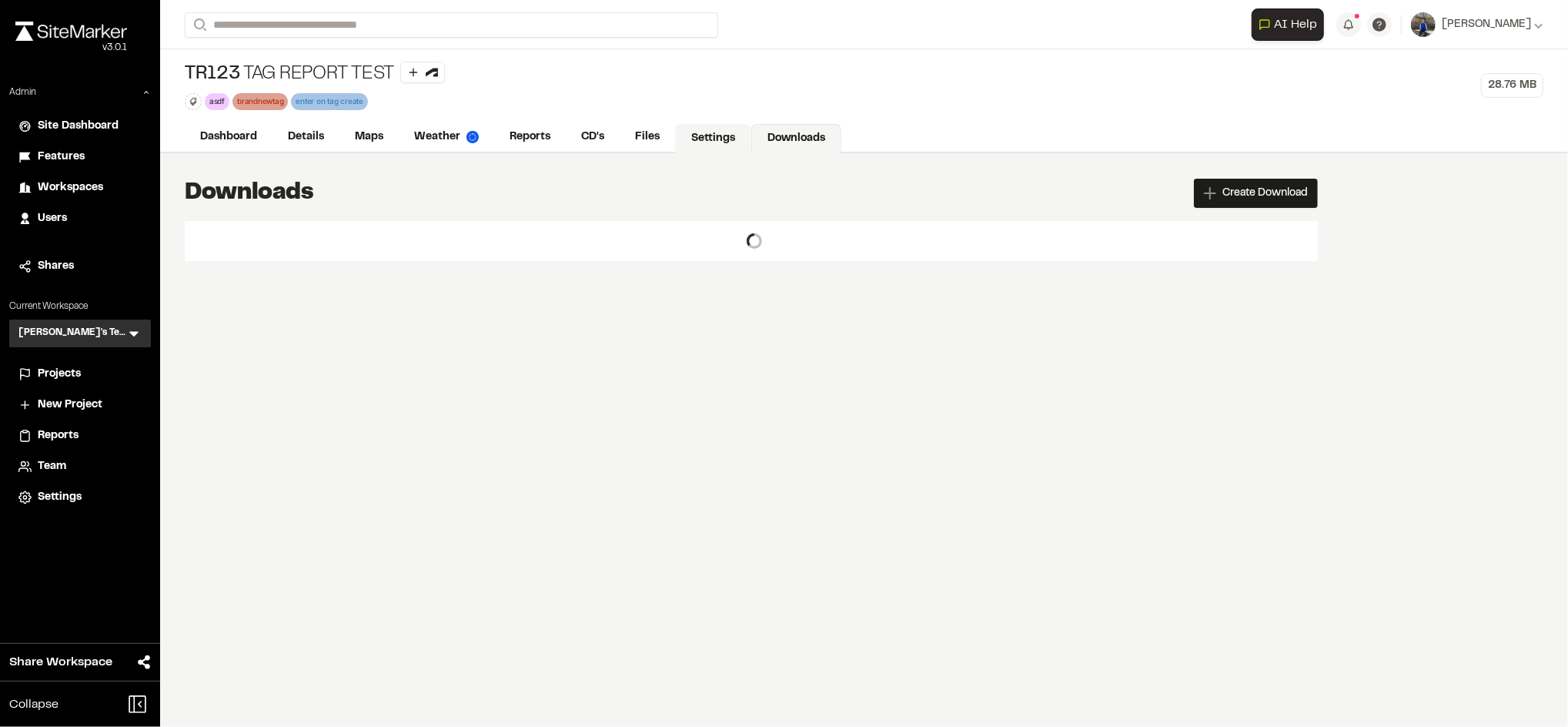
click at [711, 134] on link "Settings" at bounding box center [714, 138] width 76 height 29
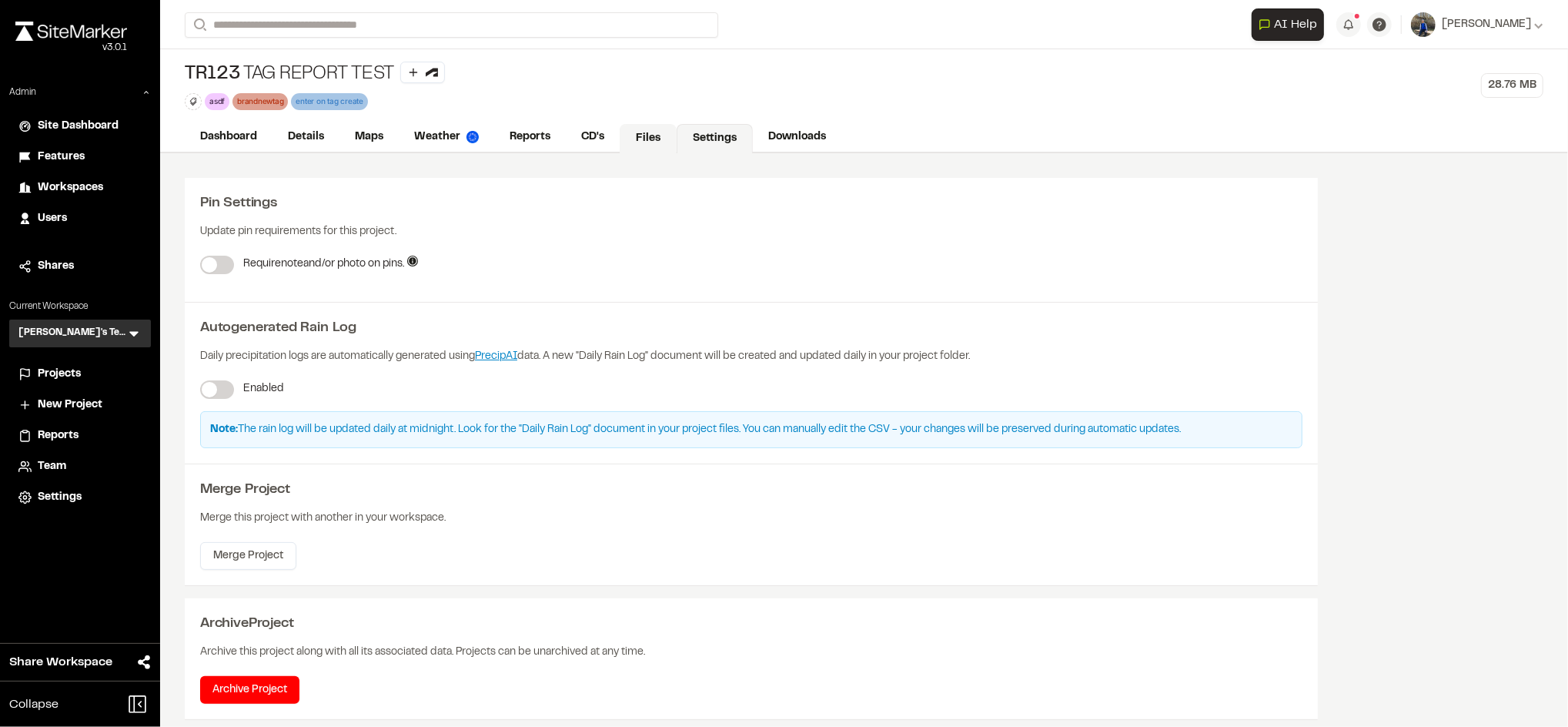
click at [637, 136] on link "Files" at bounding box center [648, 138] width 57 height 29
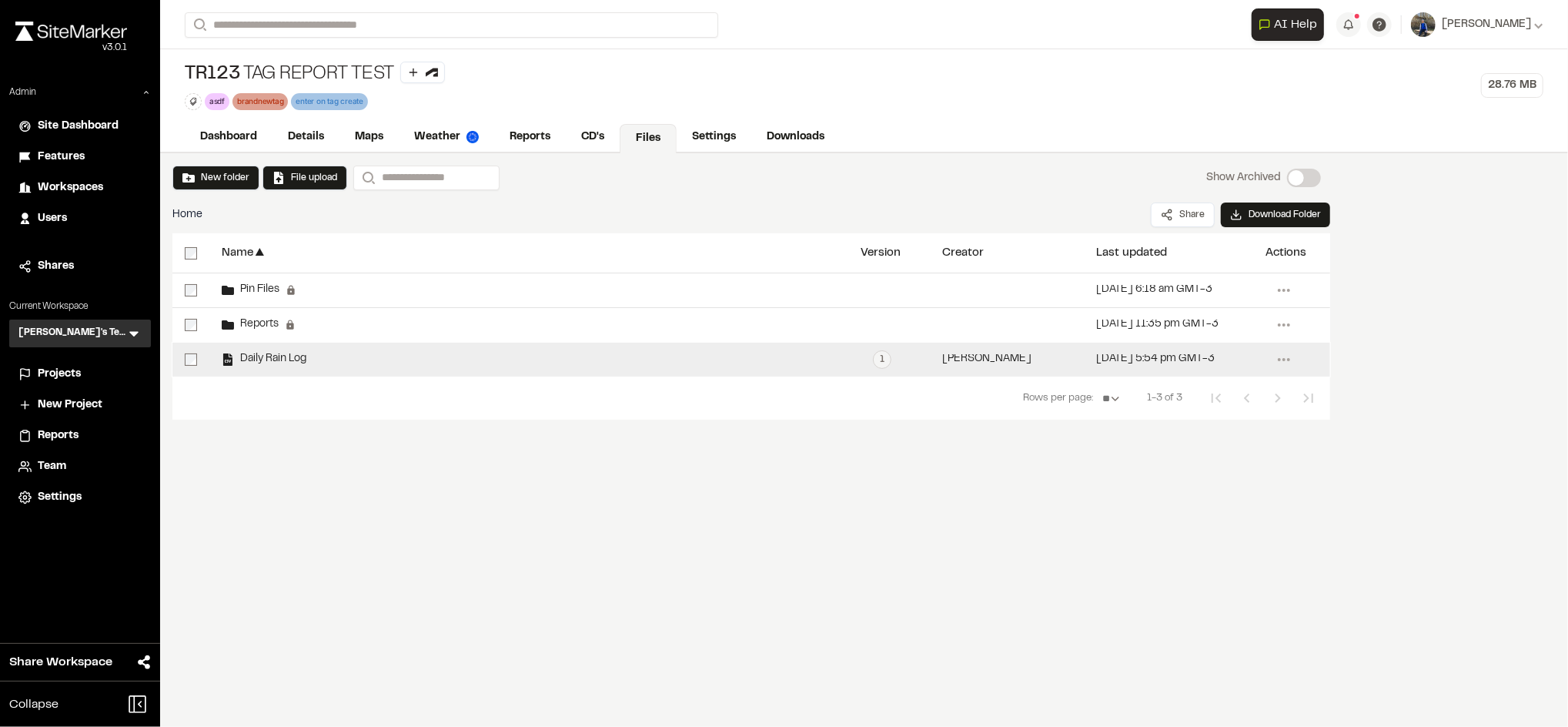
click at [287, 361] on span "Daily Rain Log" at bounding box center [270, 358] width 73 height 10
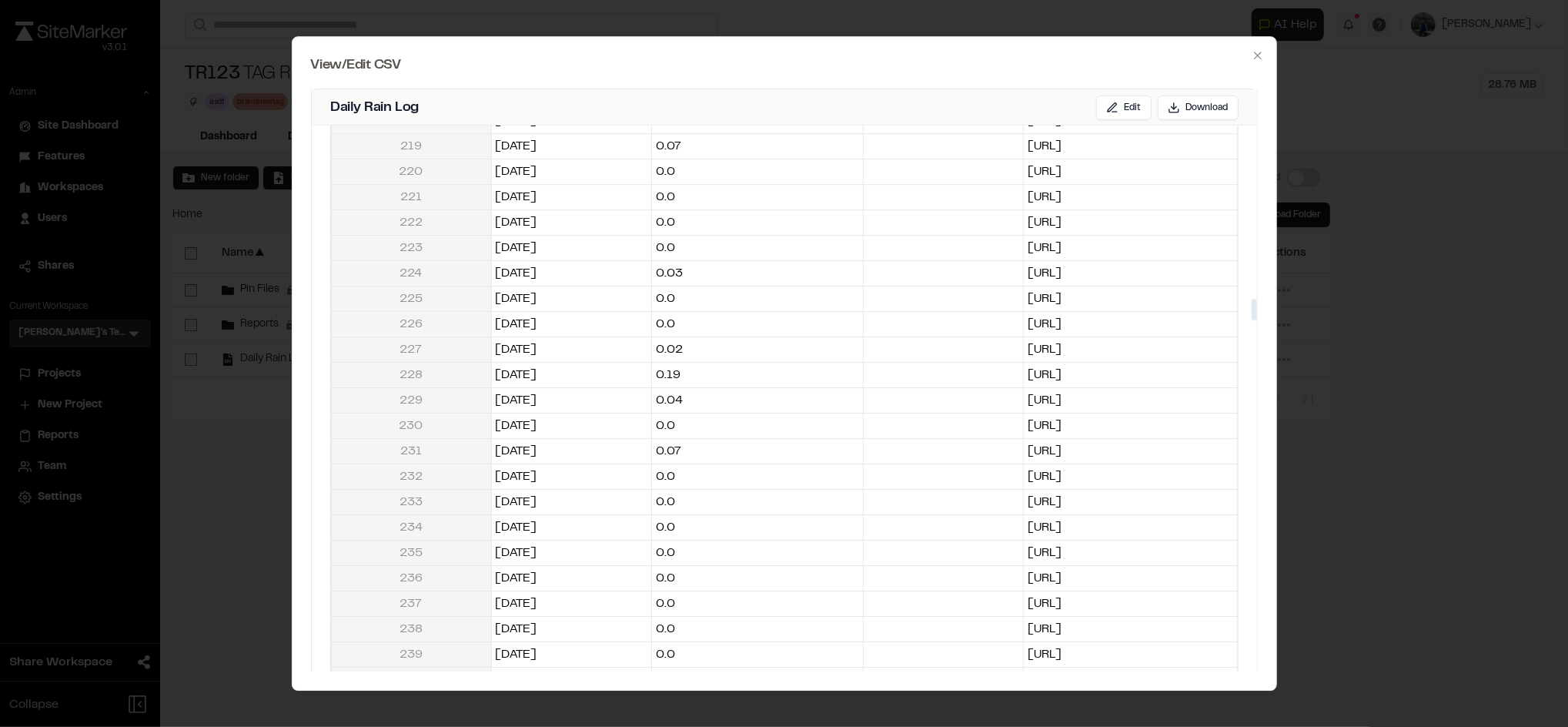
scroll to position [5704, 0]
click at [264, 457] on div at bounding box center [784, 364] width 1568 height 727
click at [97, 379] on div at bounding box center [784, 364] width 1568 height 727
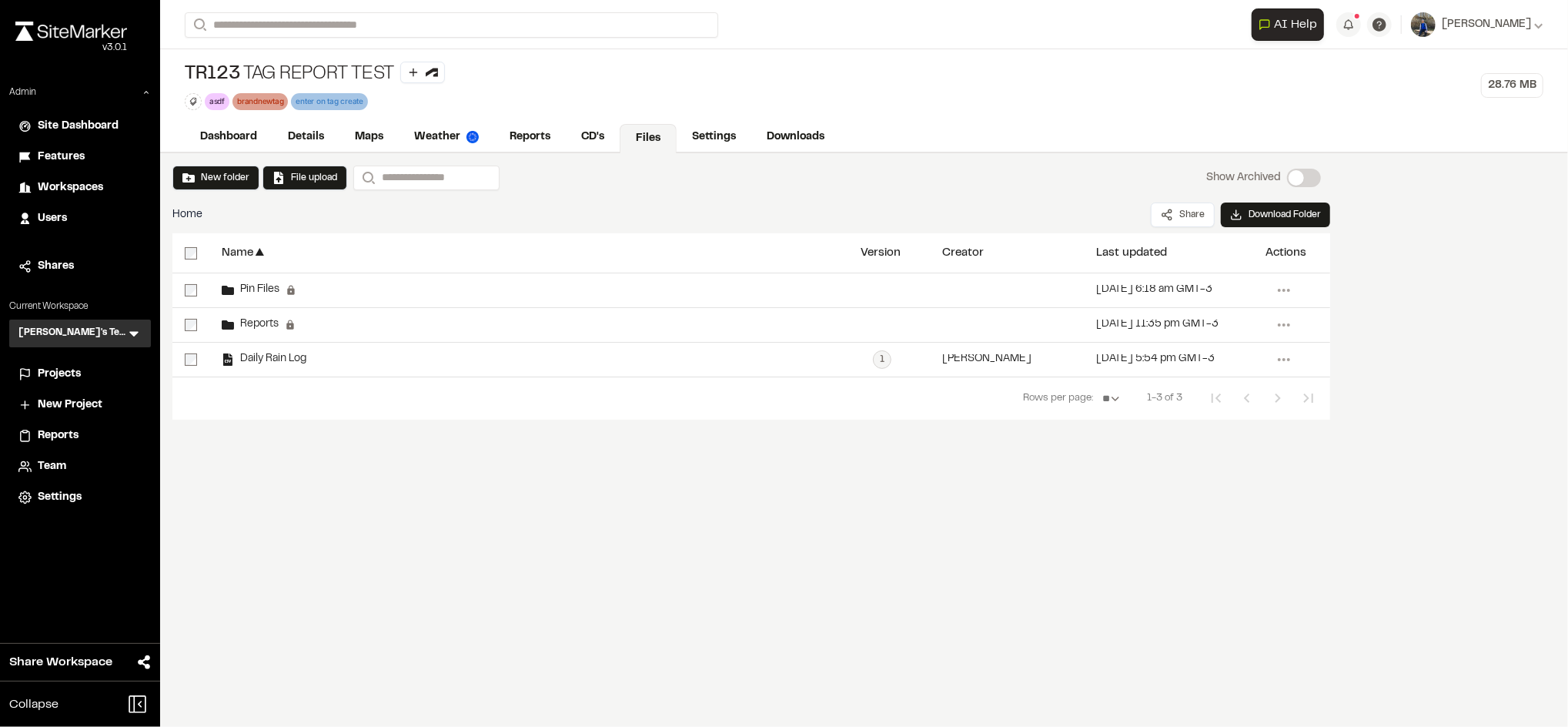
click at [97, 379] on div "Projects" at bounding box center [90, 374] width 104 height 17
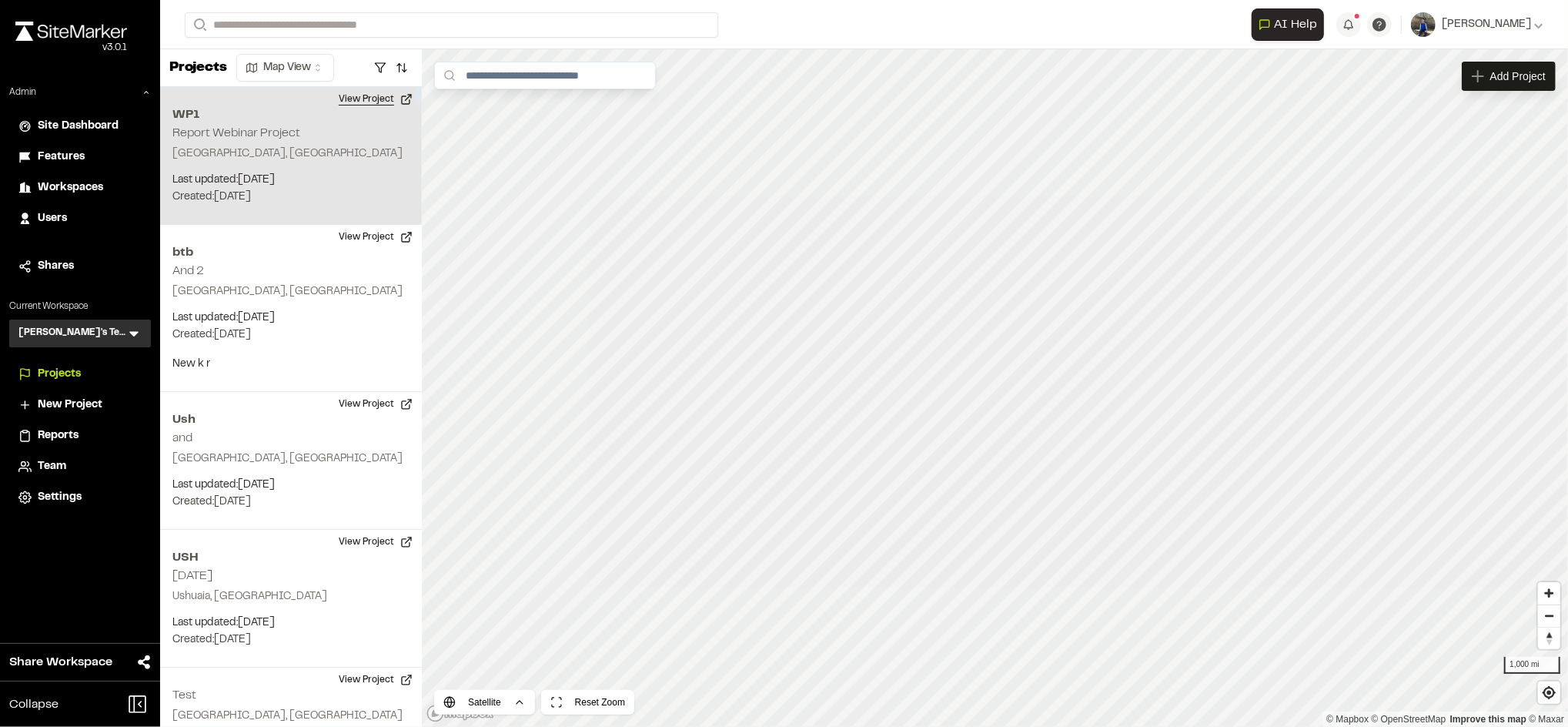
click at [389, 91] on button "View Project" at bounding box center [376, 99] width 92 height 25
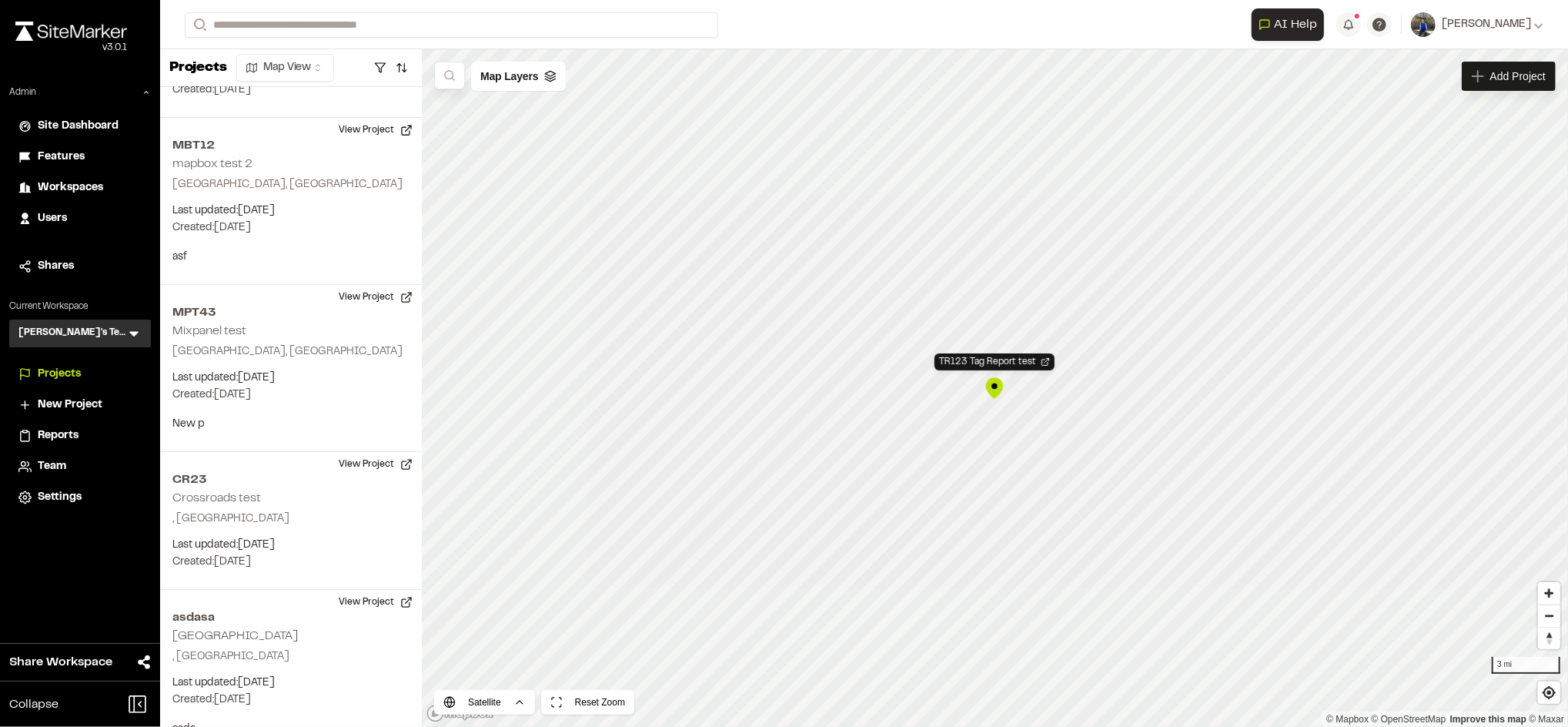
scroll to position [18492, 0]
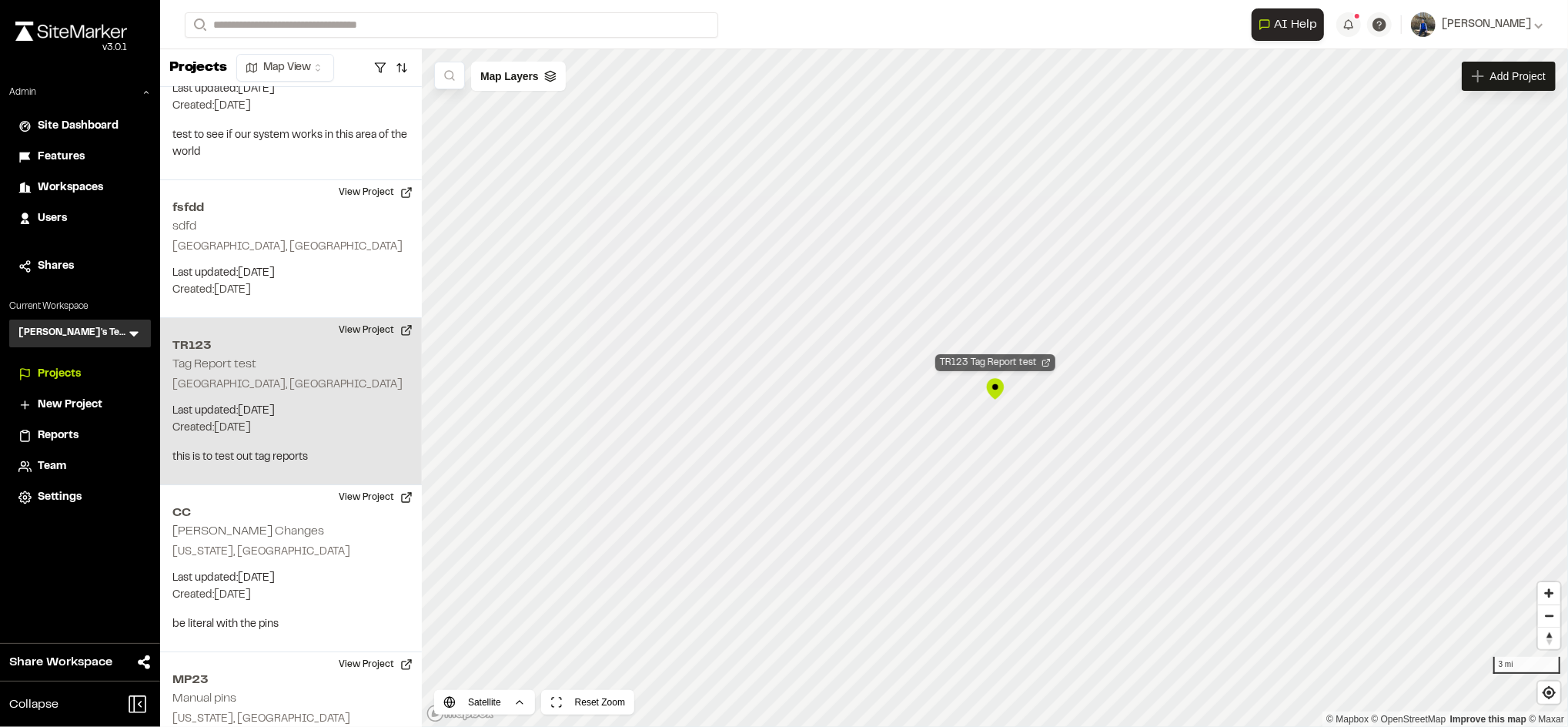
click at [980, 358] on div "TR123 Tag Report test" at bounding box center [995, 362] width 120 height 17
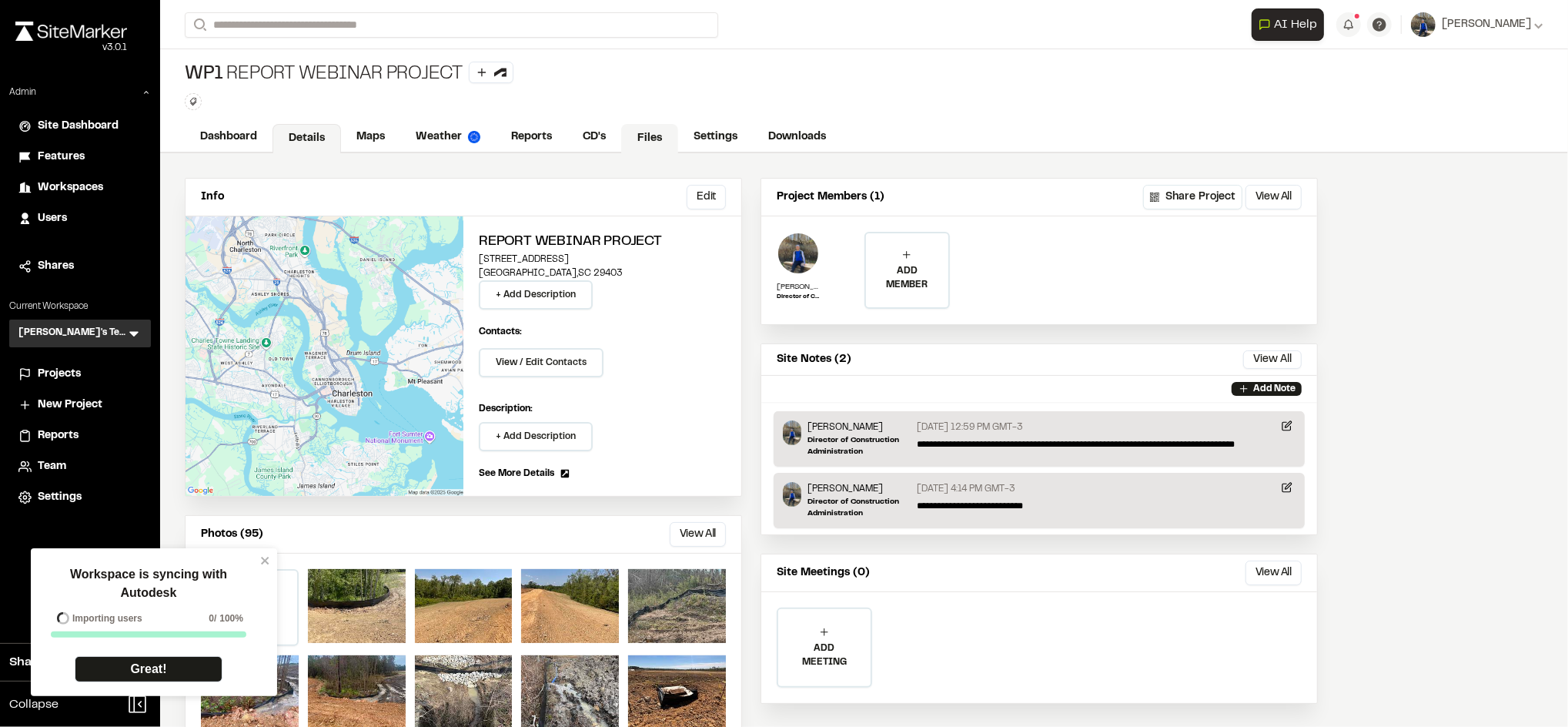
click at [655, 137] on link "Files" at bounding box center [650, 138] width 57 height 29
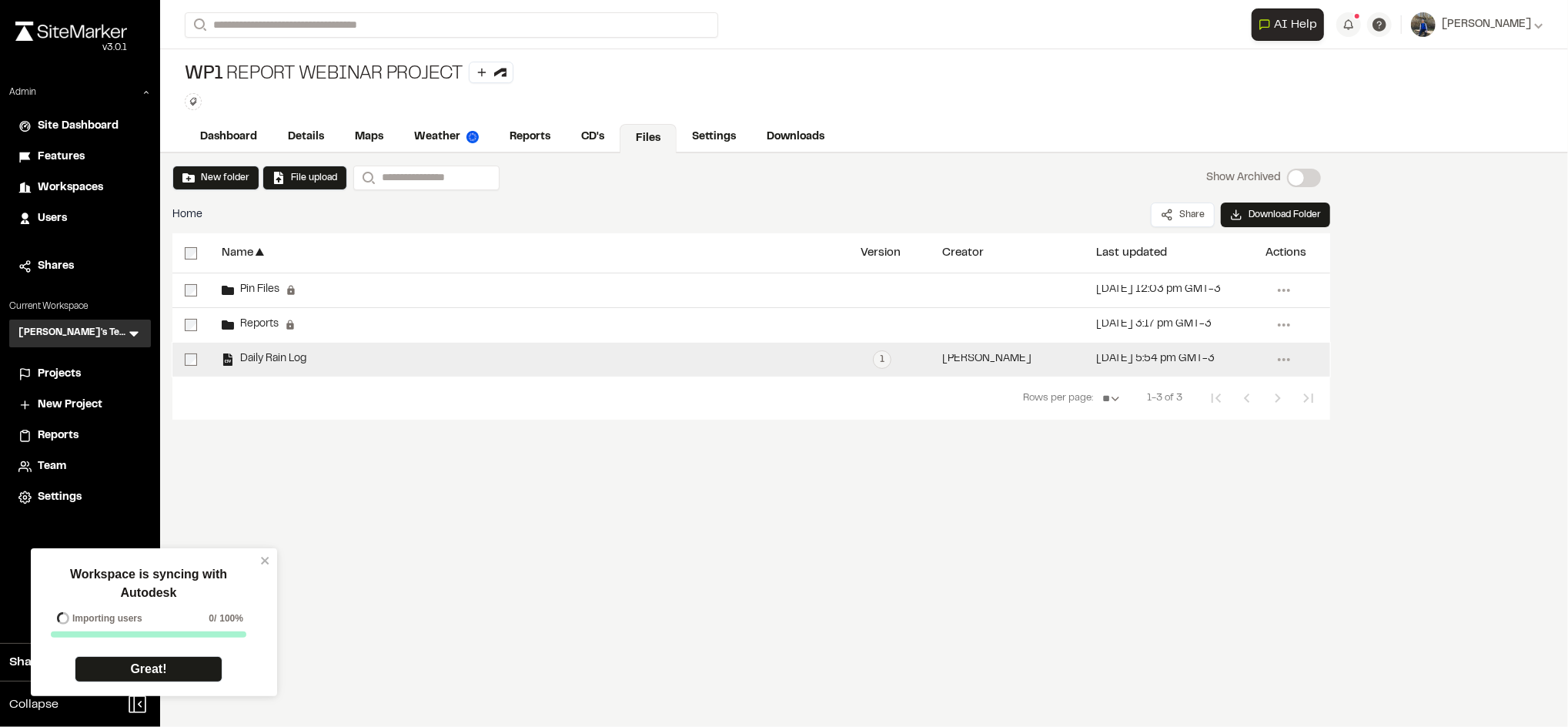
click at [400, 354] on div "Daily Rain Log" at bounding box center [528, 359] width 639 height 34
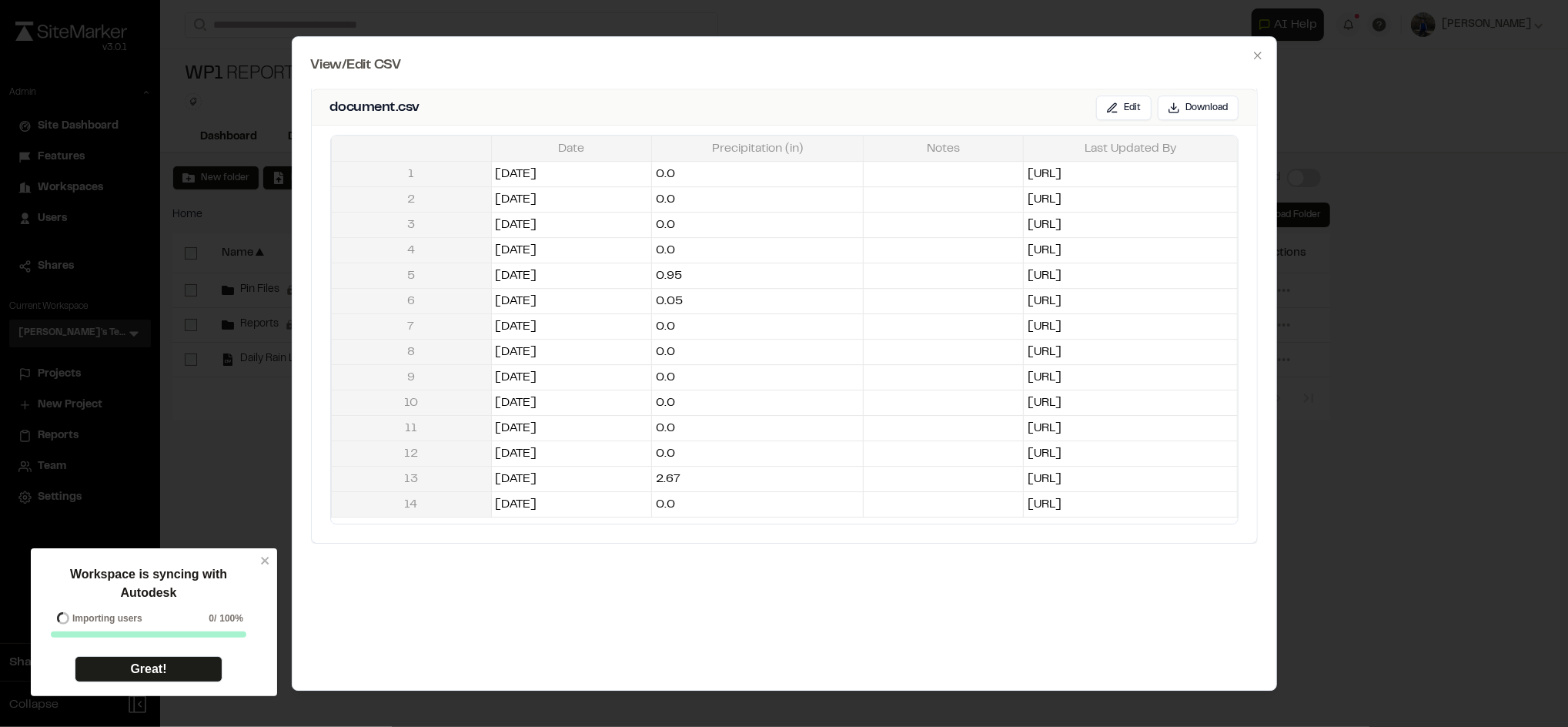
click at [261, 563] on div at bounding box center [784, 364] width 1568 height 727
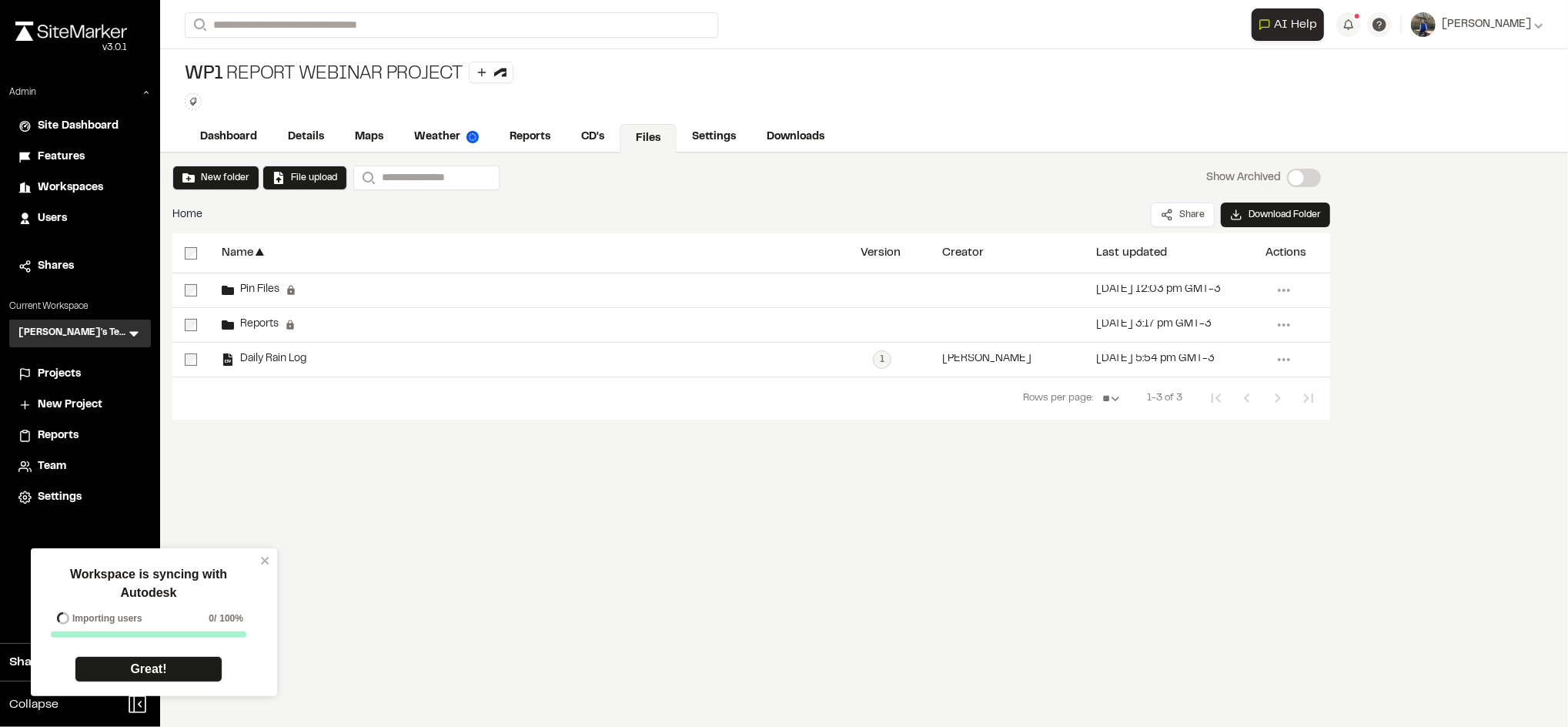
click at [259, 568] on div "Workspace is syncing with Autodesk Importing users 0 / 100% Great!" at bounding box center [149, 623] width 223 height 138
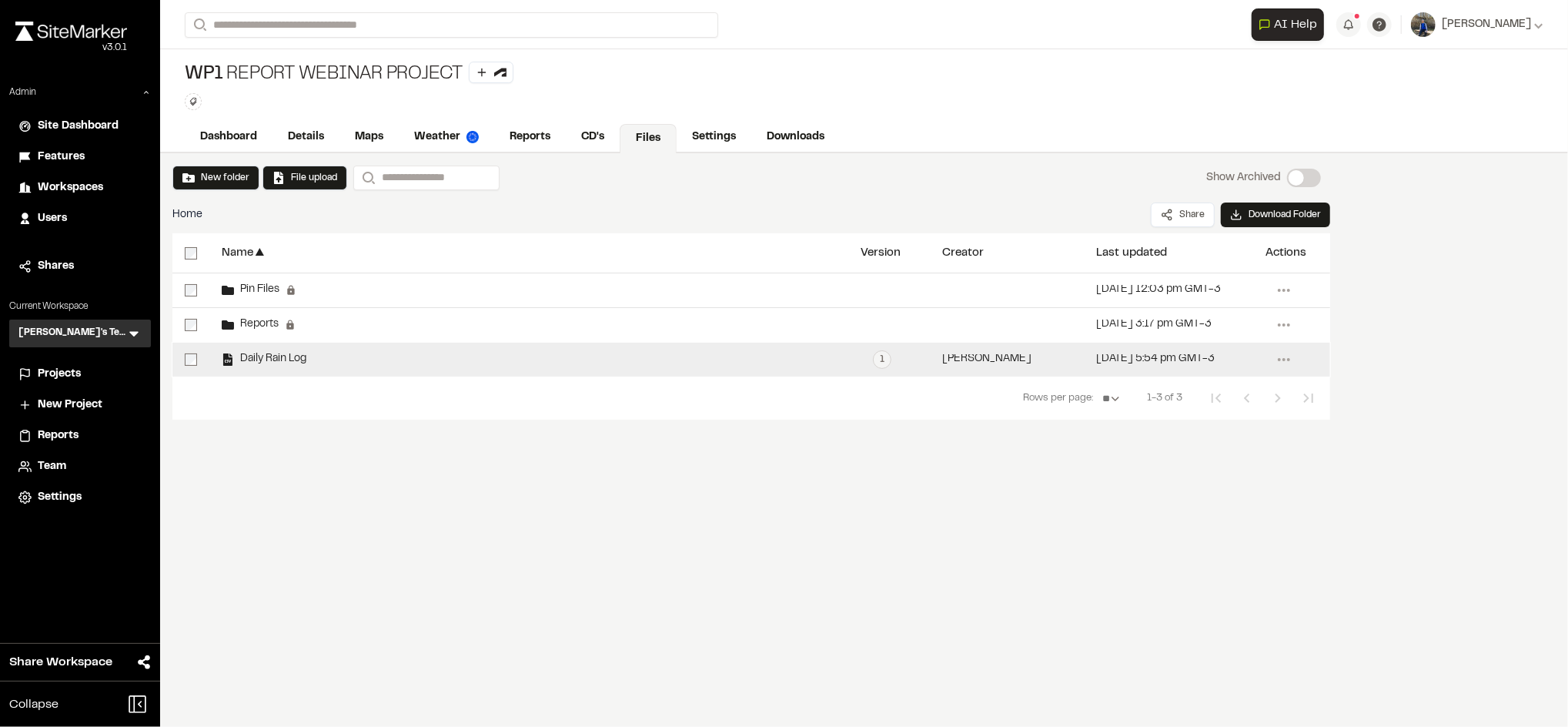
click at [306, 354] on span "Daily Rain Log" at bounding box center [270, 358] width 73 height 10
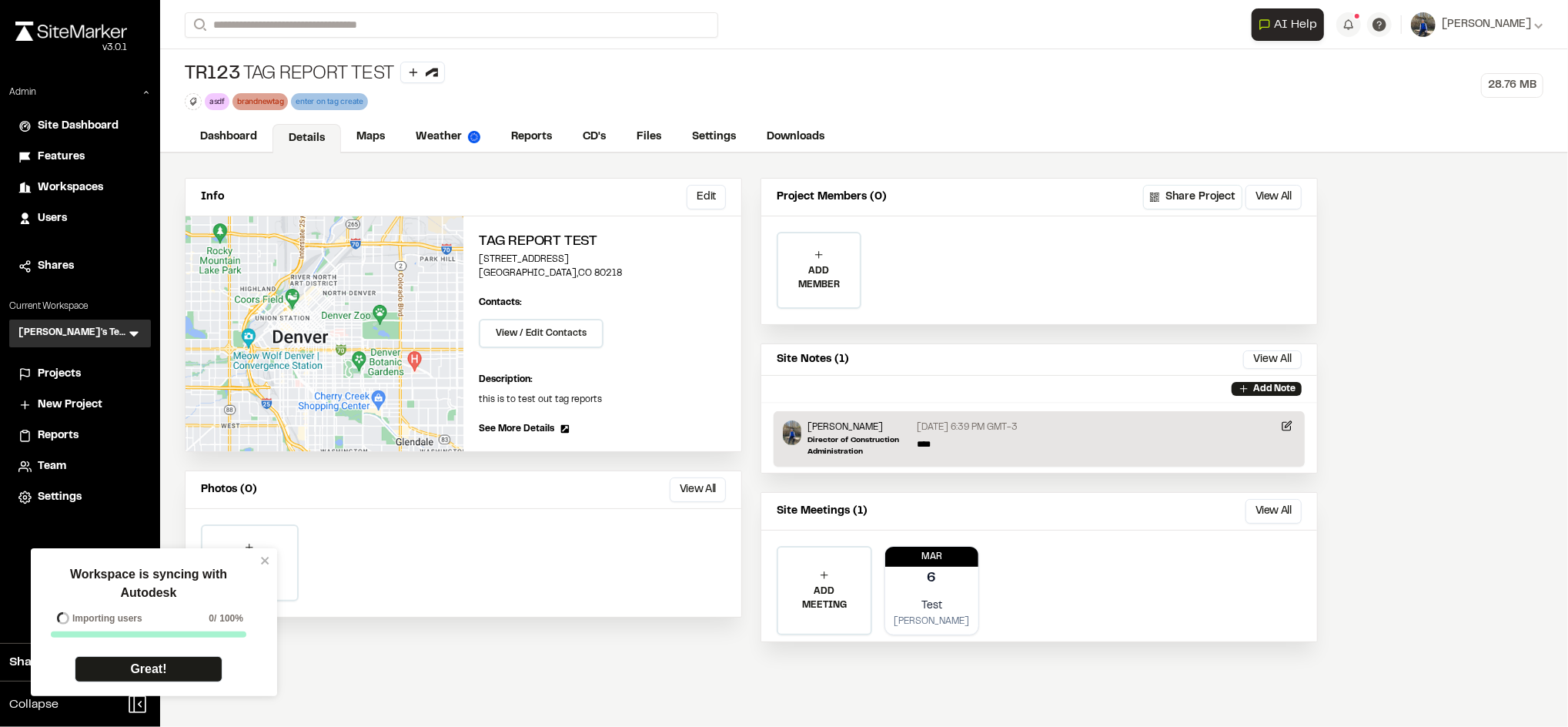
click at [72, 375] on span "Projects" at bounding box center [59, 374] width 43 height 17
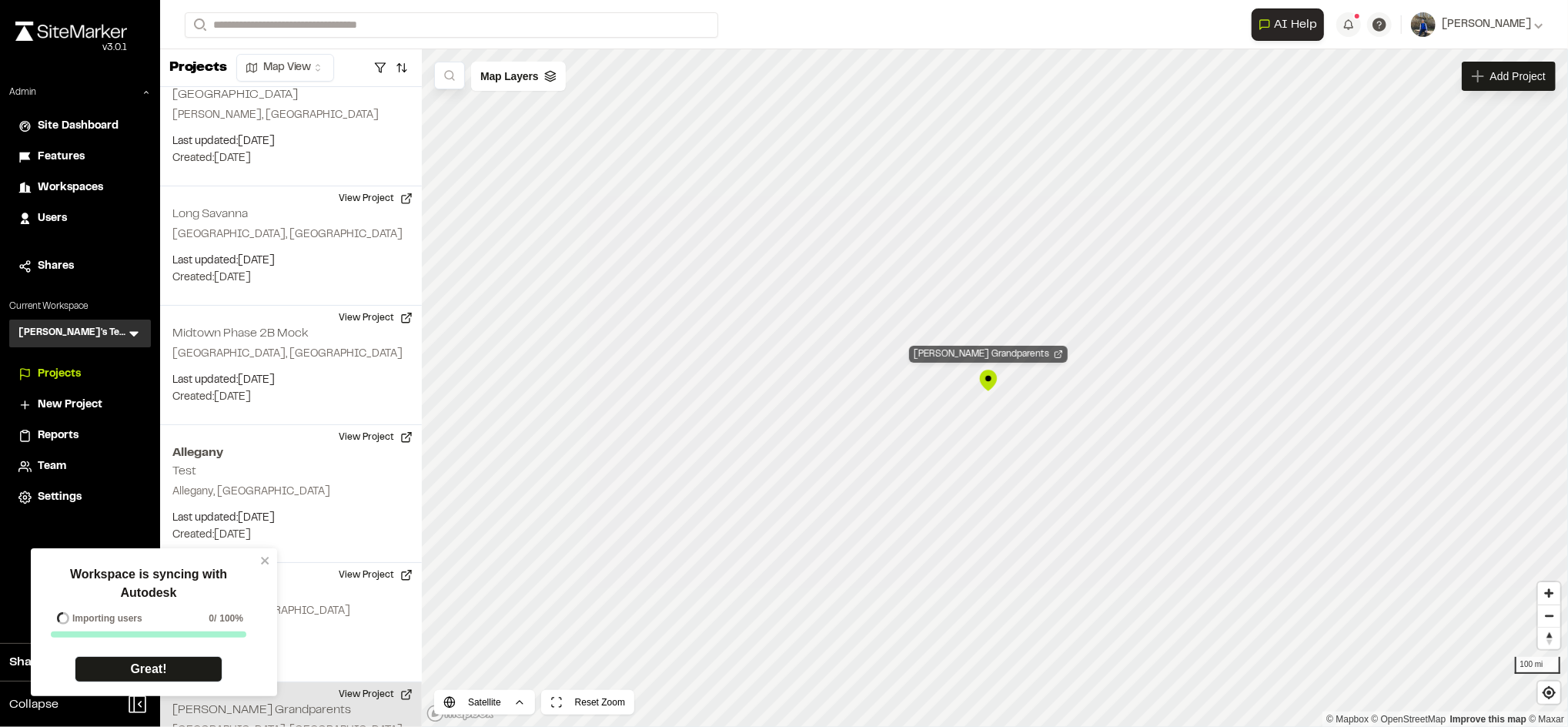
scroll to position [1434, 0]
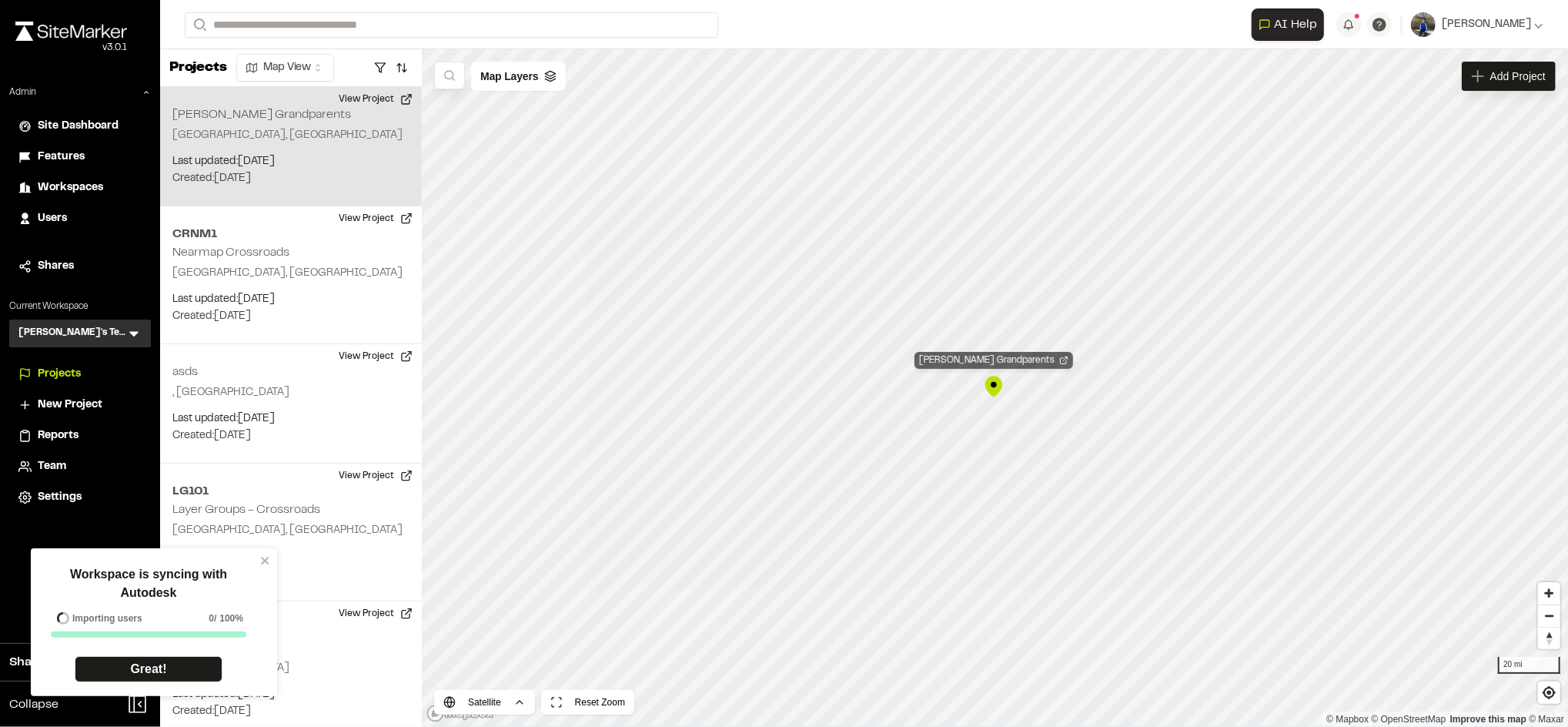
click at [986, 354] on div "[PERSON_NAME] Grandparents" at bounding box center [994, 360] width 159 height 17
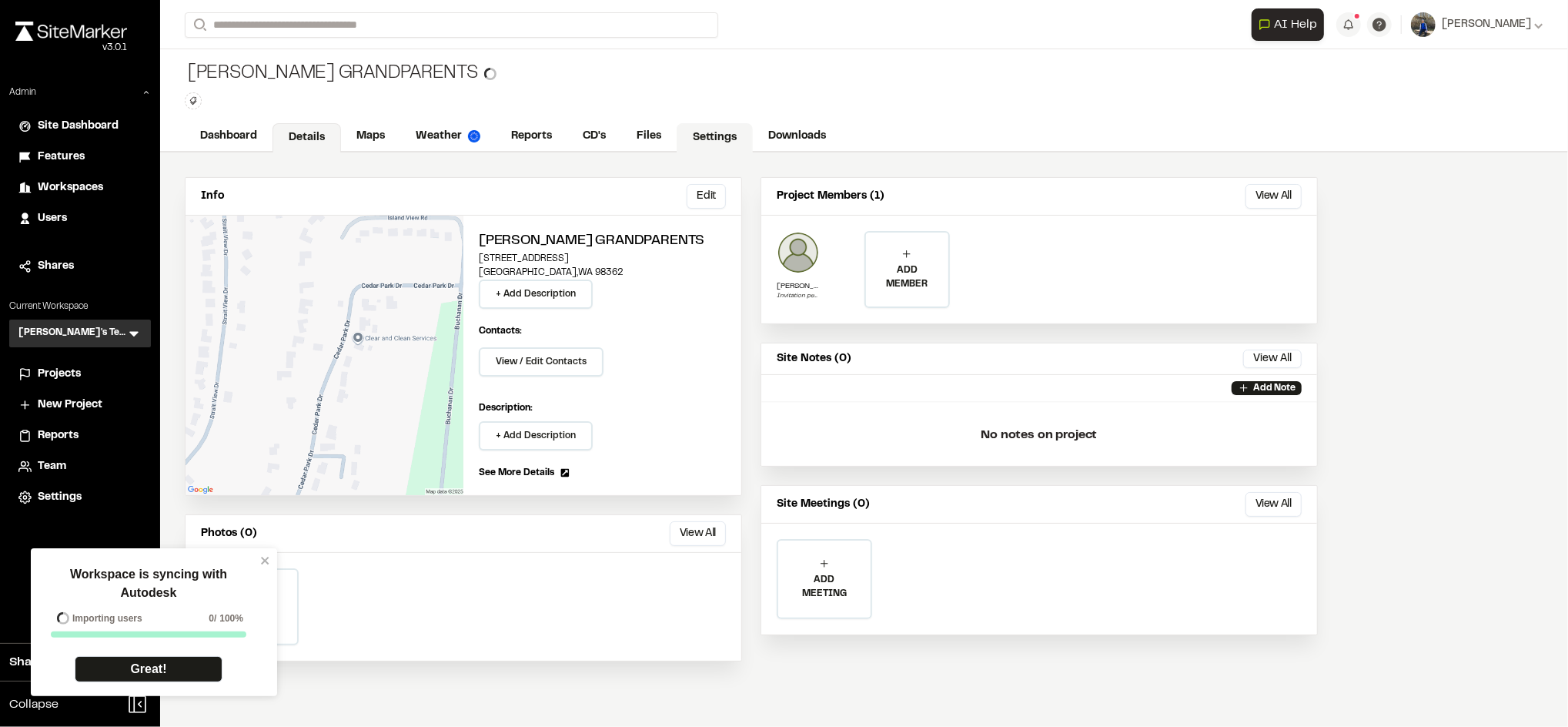
click at [722, 137] on link "Settings" at bounding box center [714, 137] width 76 height 29
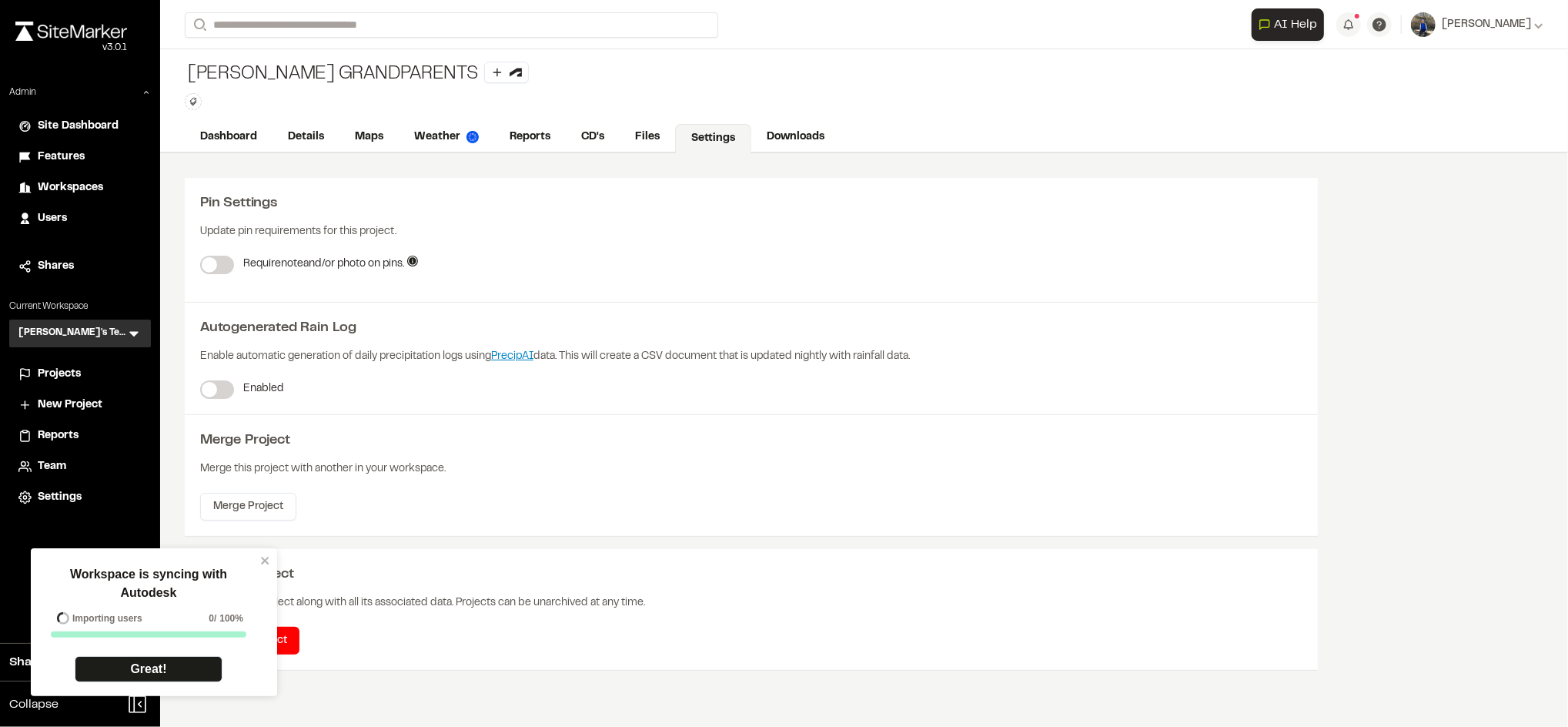
click at [224, 398] on label at bounding box center [217, 389] width 34 height 19
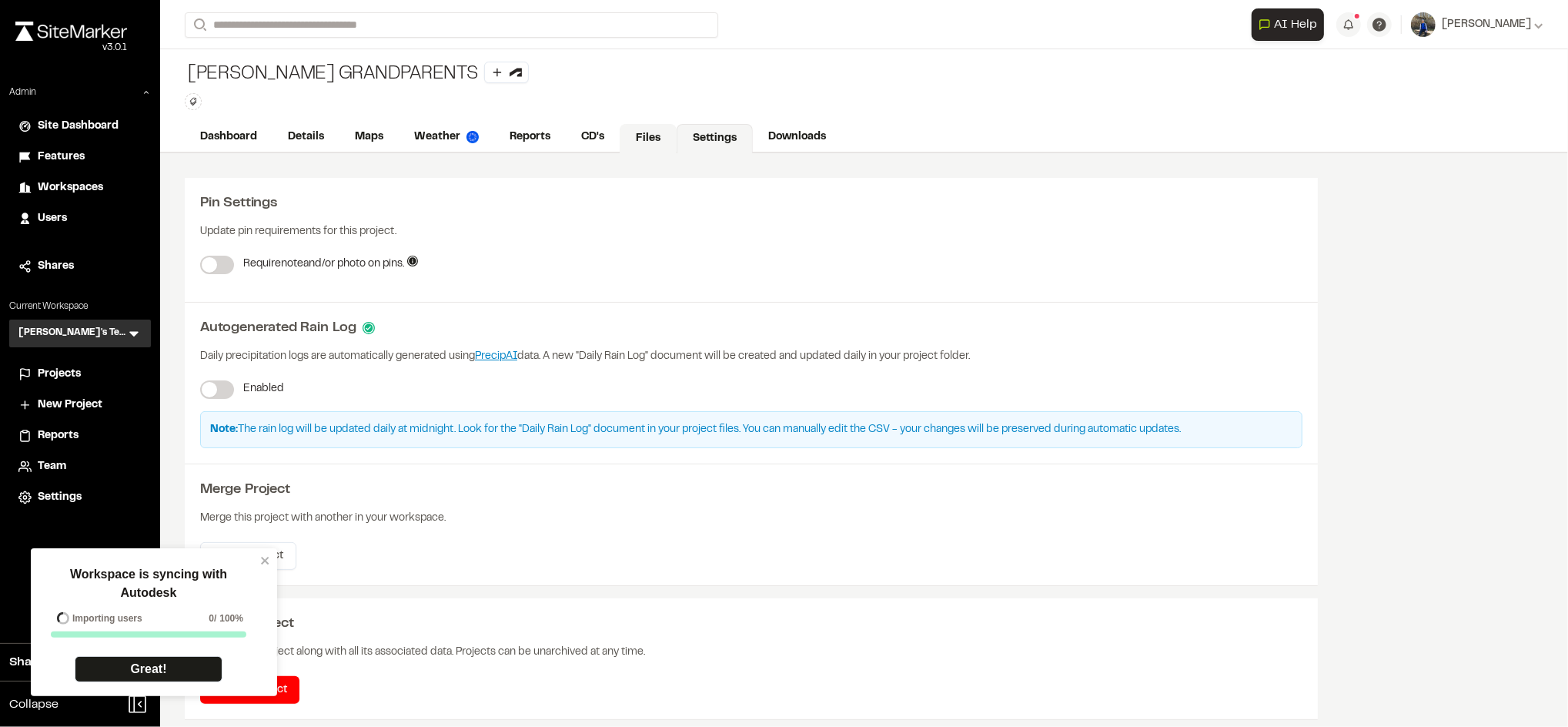
click at [652, 141] on link "Files" at bounding box center [648, 138] width 57 height 29
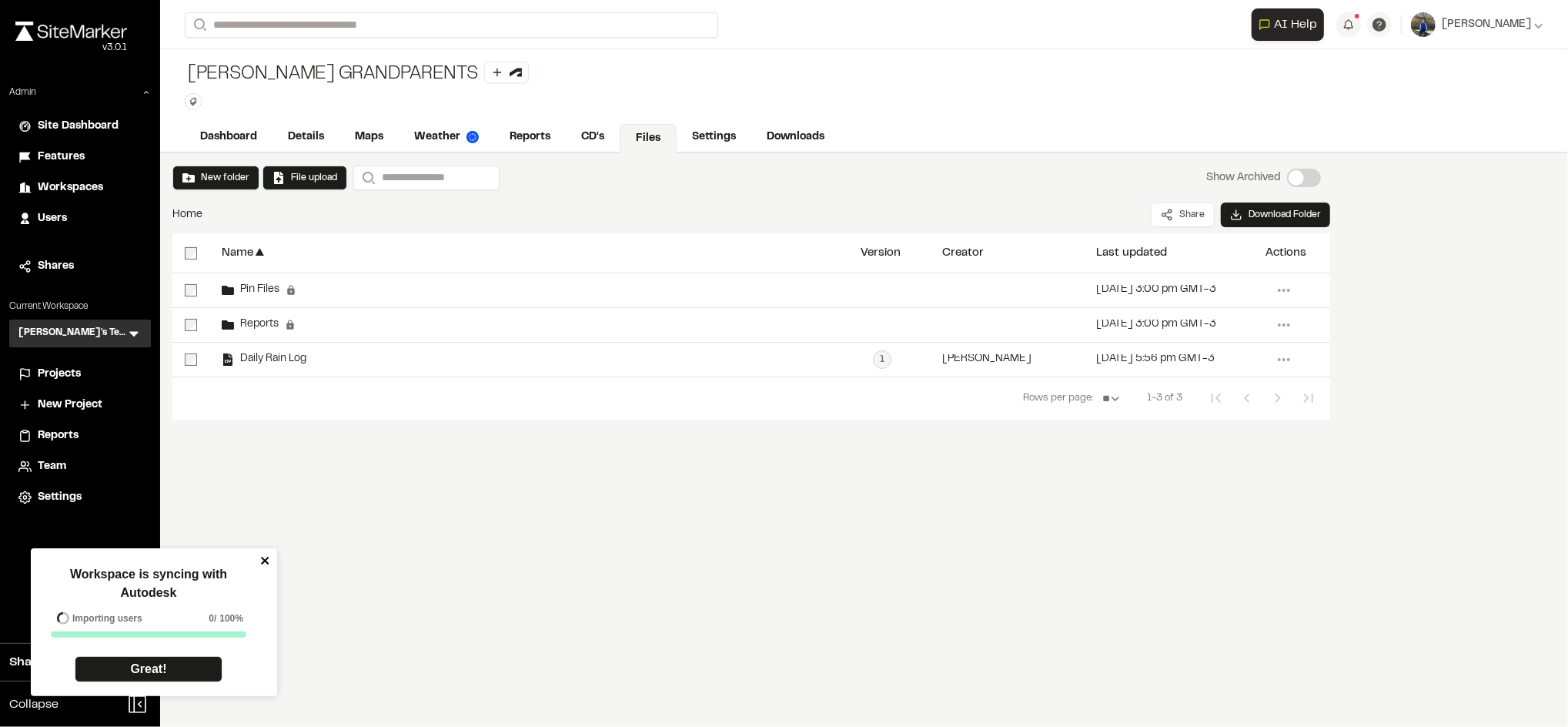
click at [263, 561] on icon "close" at bounding box center [264, 560] width 8 height 8
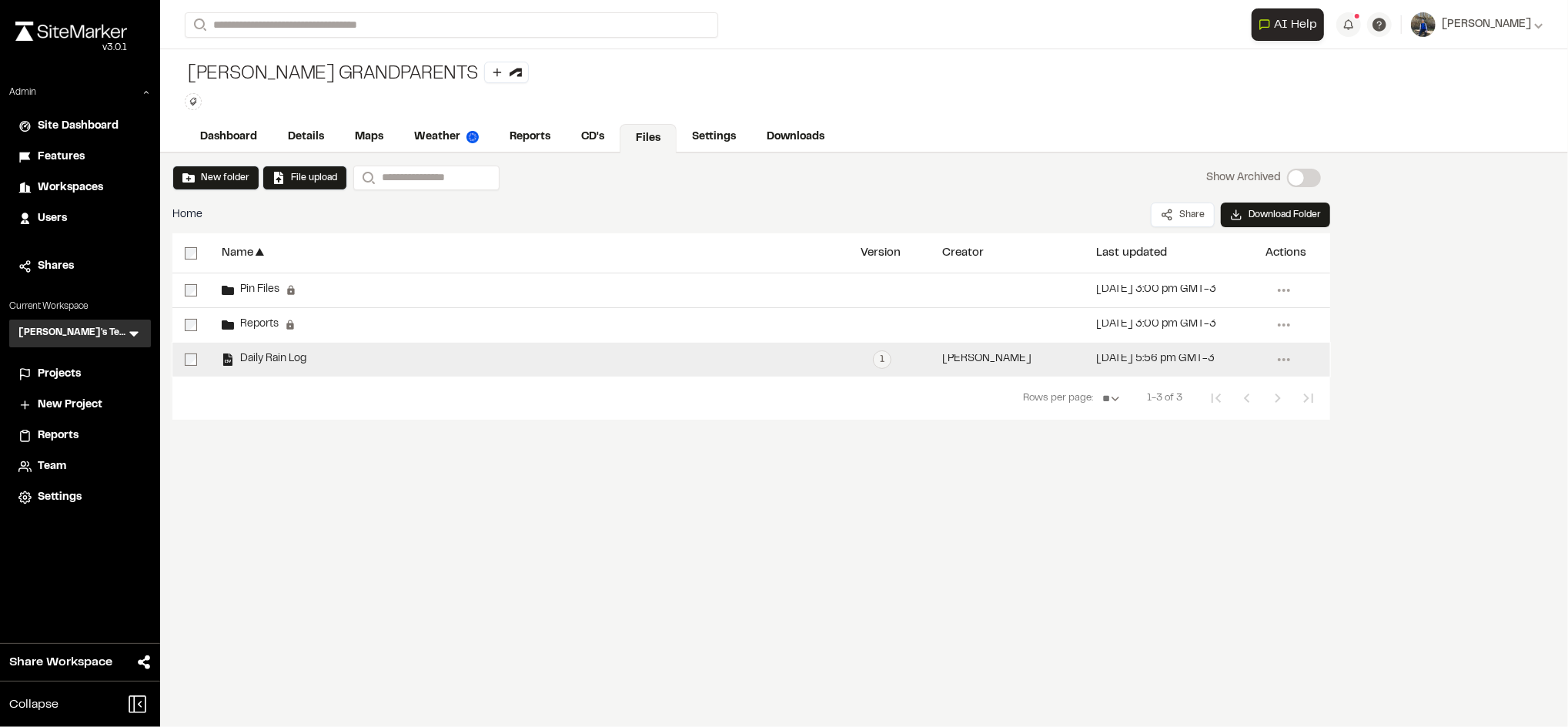
click at [296, 354] on span "Daily Rain Log" at bounding box center [270, 358] width 73 height 10
click at [286, 364] on span "Daily Rain Log" at bounding box center [270, 358] width 73 height 10
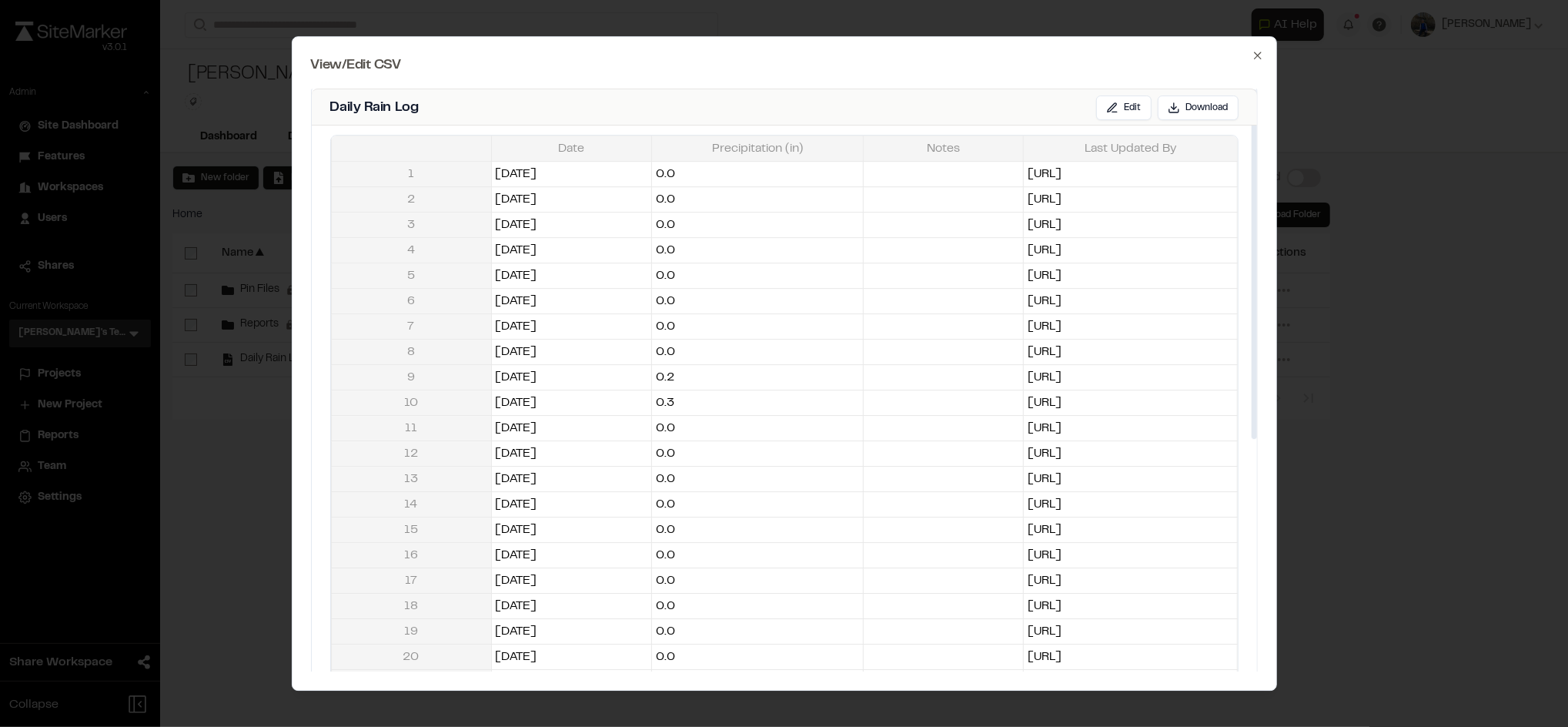
click at [1261, 58] on icon "button" at bounding box center [1258, 56] width 12 height 12
